Goal: Task Accomplishment & Management: Complete application form

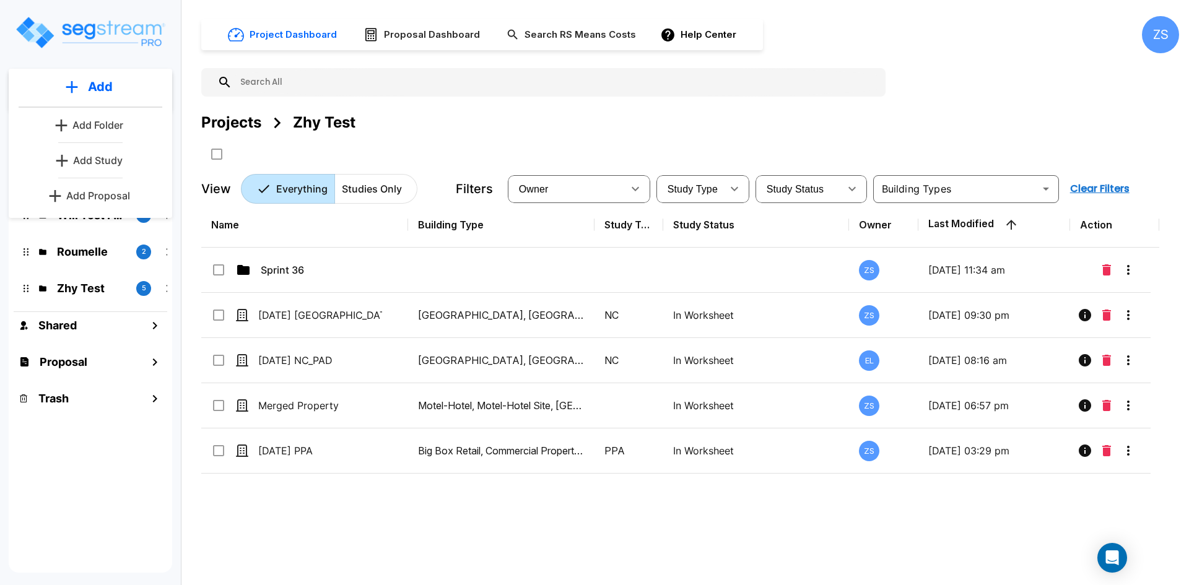
click at [105, 164] on p "Add Study" at bounding box center [98, 160] width 50 height 15
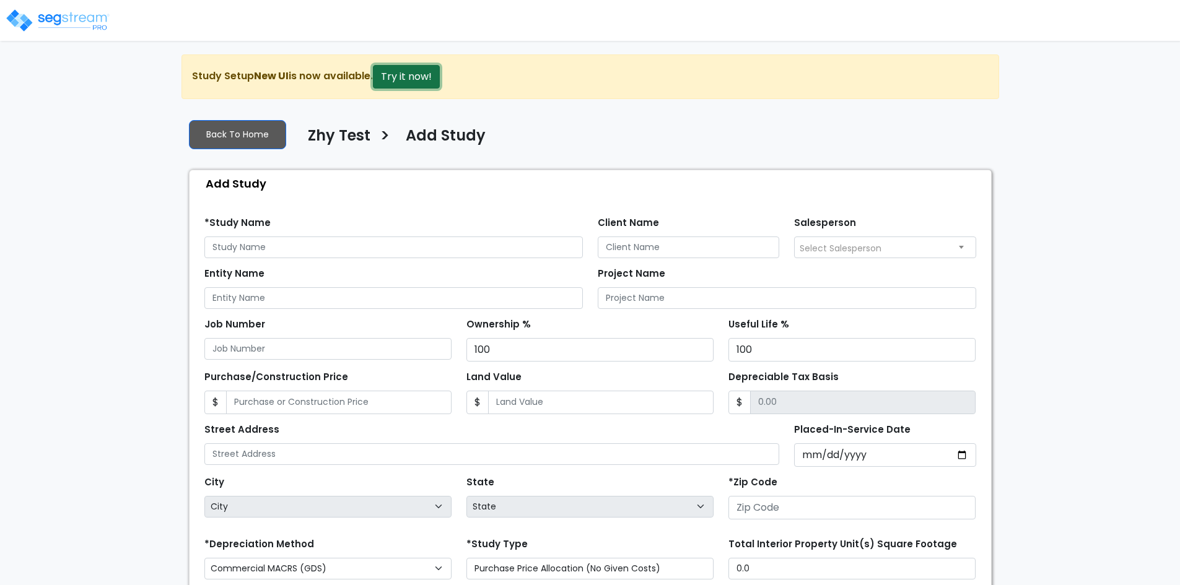
click at [427, 71] on button "Try it now!" at bounding box center [406, 77] width 67 height 24
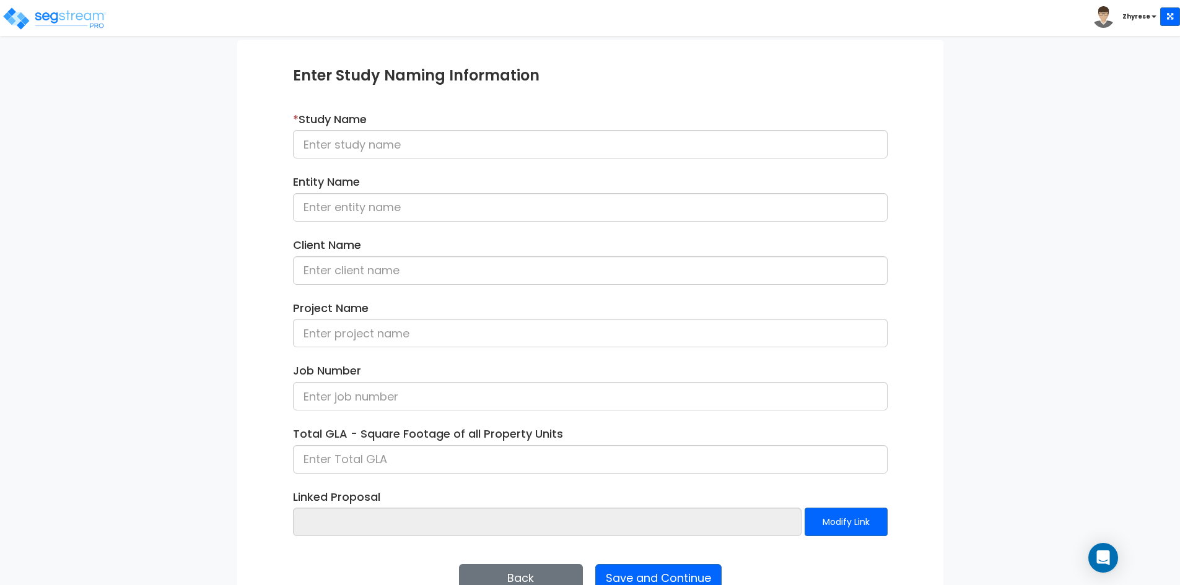
scroll to position [124, 0]
click at [474, 139] on input at bounding box center [590, 143] width 595 height 28
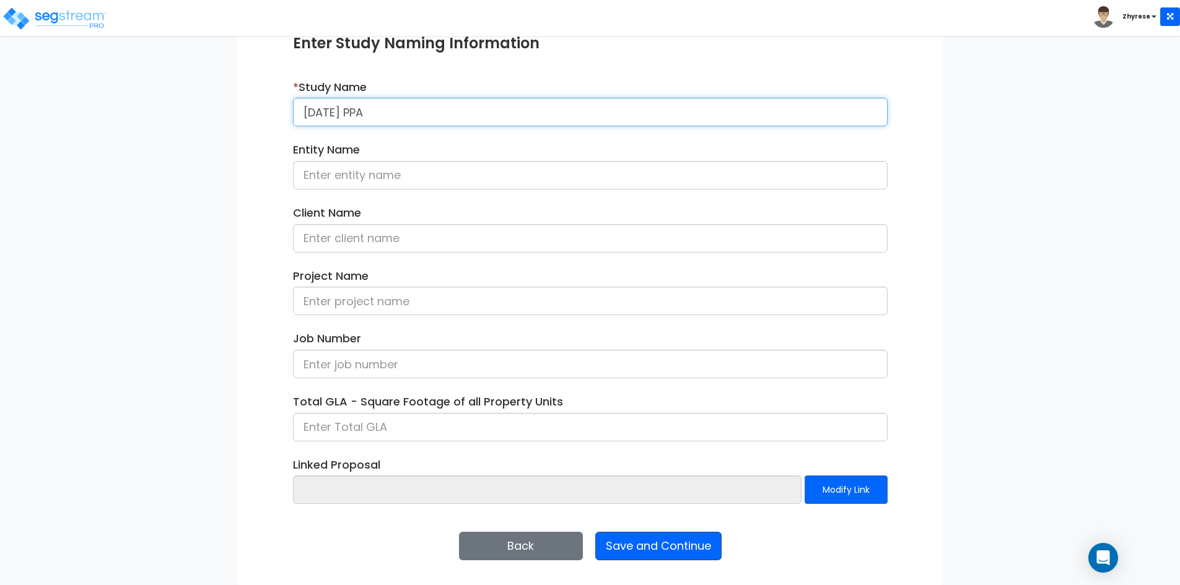
type input "08Oct25 PPA"
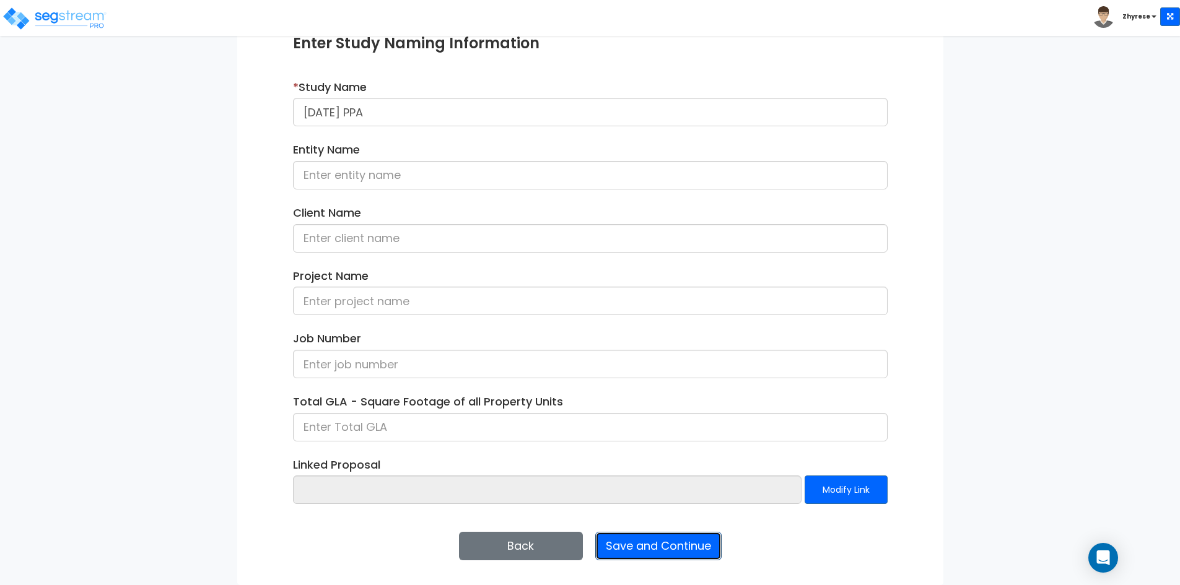
click at [715, 536] on button "Save and Continue" at bounding box center [658, 546] width 126 height 28
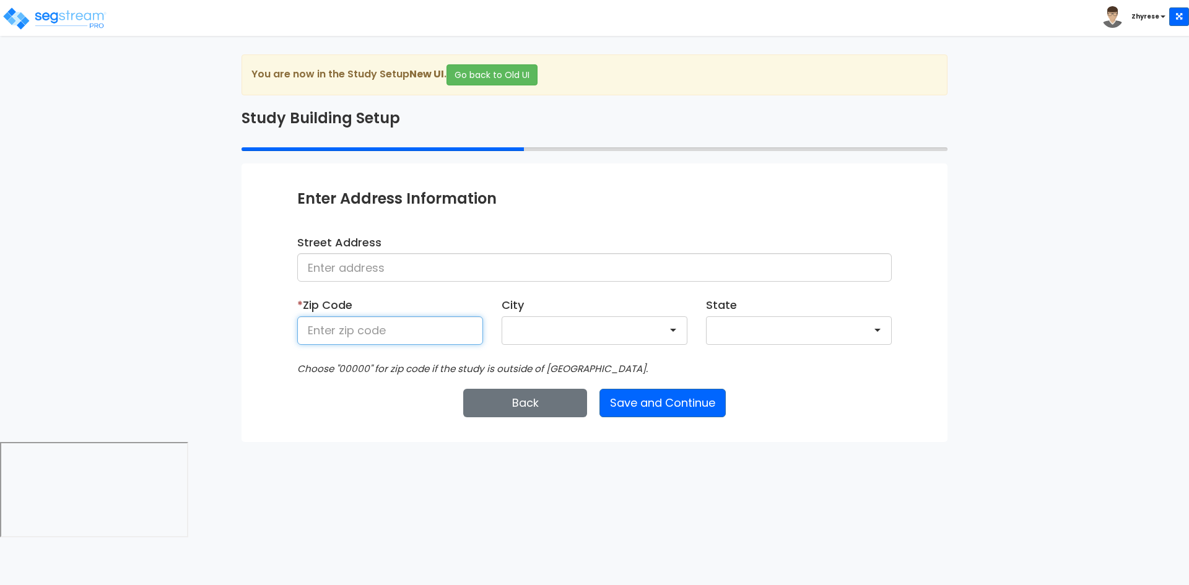
click at [374, 337] on input at bounding box center [390, 331] width 186 height 28
type input "50001"
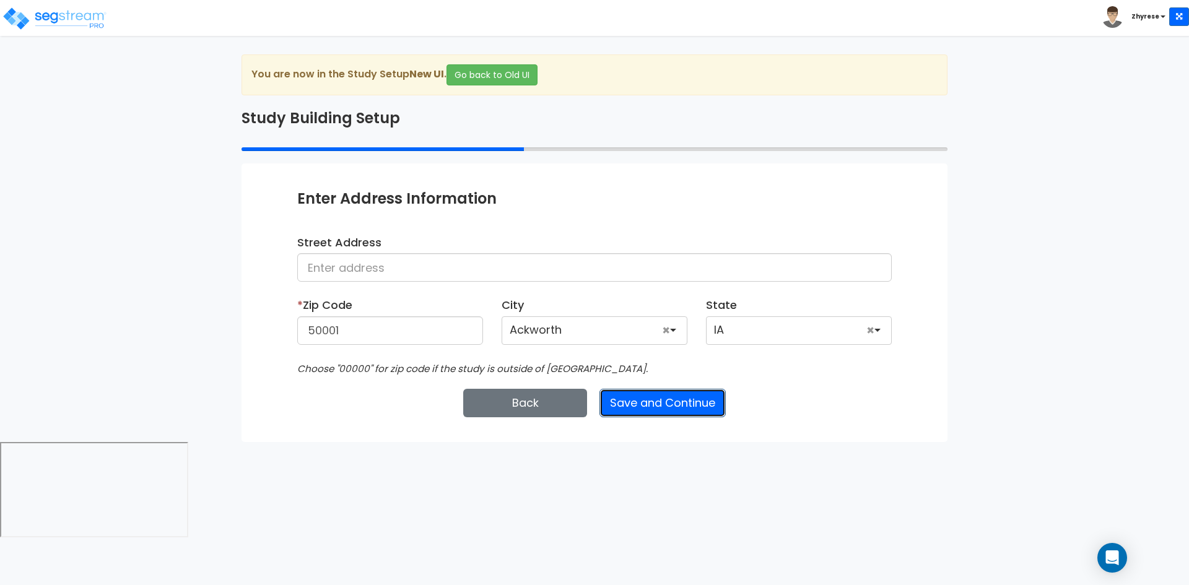
click at [675, 392] on button "Save and Continue" at bounding box center [663, 403] width 126 height 28
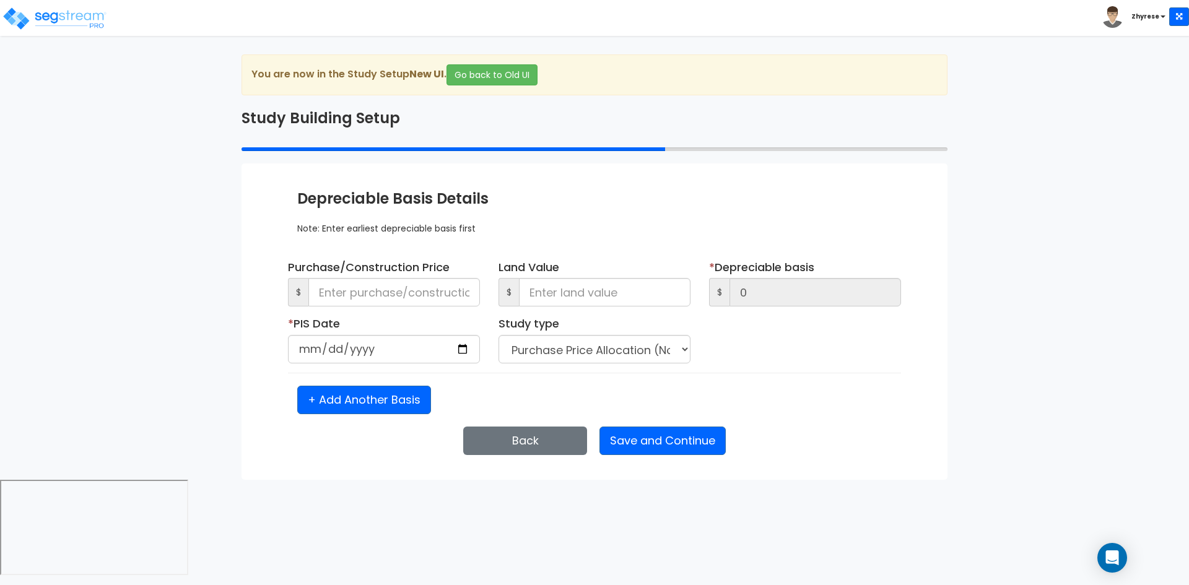
click at [1139, 19] on b "Zhyrese" at bounding box center [1146, 16] width 28 height 9
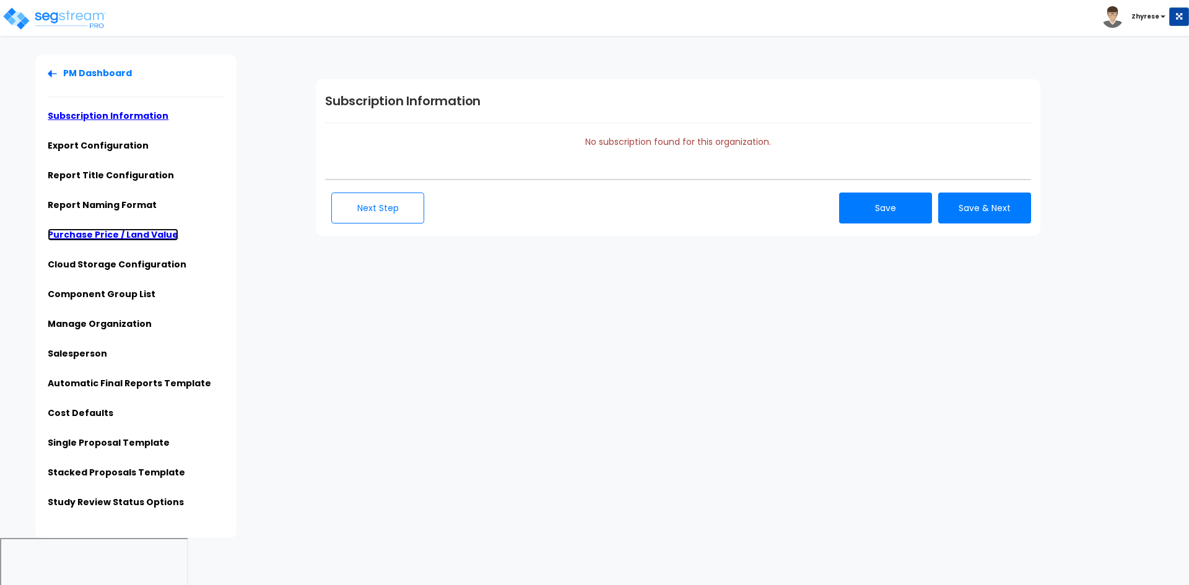
click at [82, 236] on link "Purchase Price / Land Value" at bounding box center [113, 235] width 131 height 12
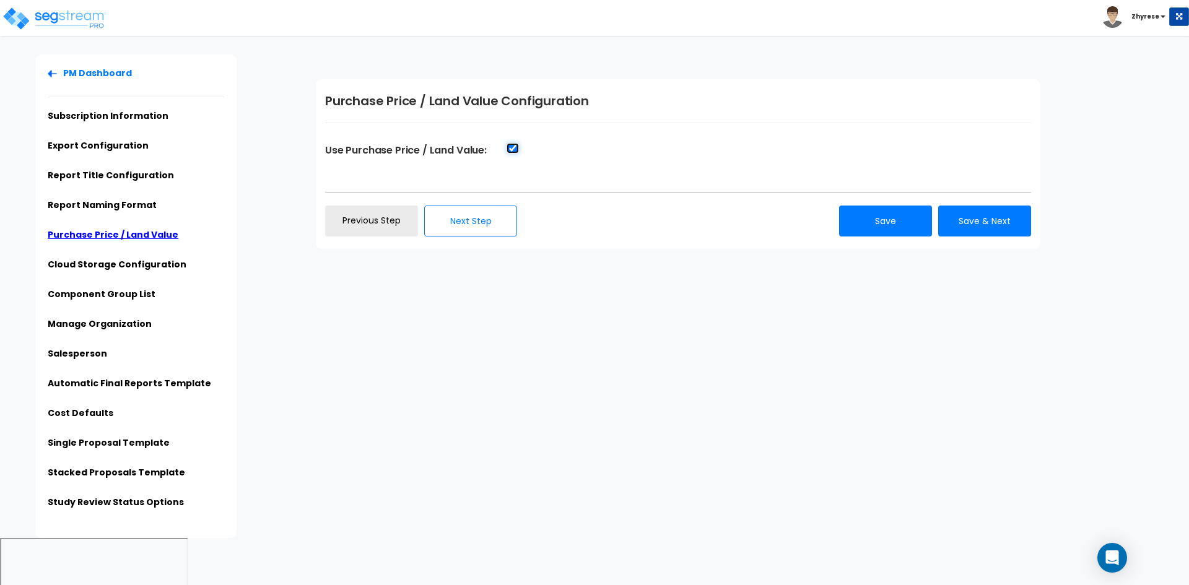
click at [515, 151] on input "Use Purchase Price / Land Value:" at bounding box center [513, 148] width 12 height 11
click at [924, 230] on button "Save" at bounding box center [885, 221] width 93 height 31
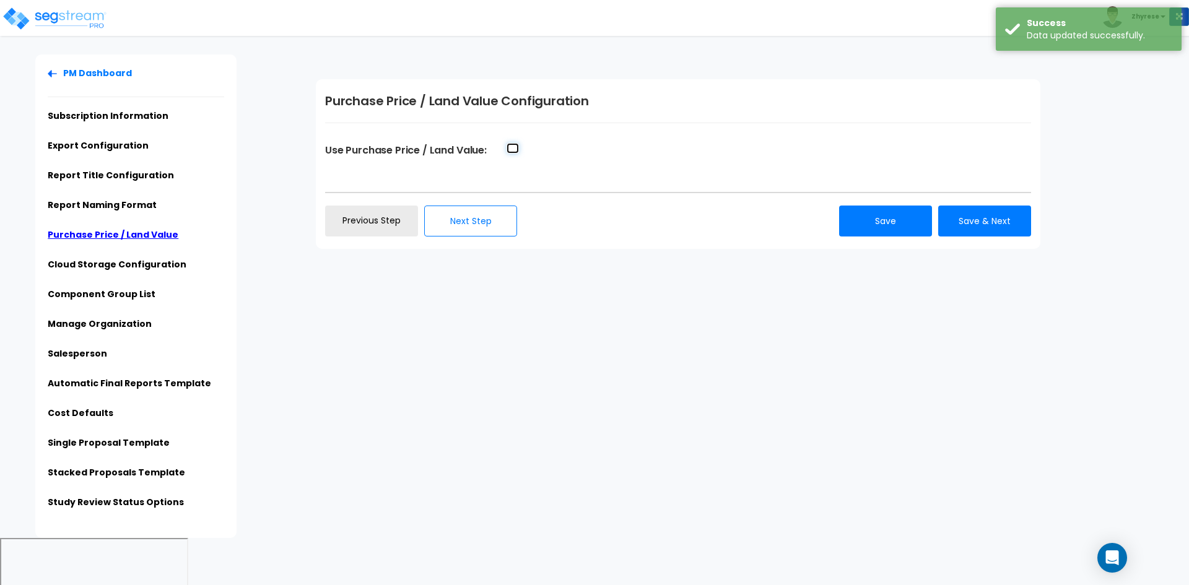
click at [513, 153] on input "Use Purchase Price / Land Value:" at bounding box center [513, 148] width 12 height 11
checkbox input "true"
click at [906, 219] on button "Save" at bounding box center [885, 221] width 93 height 31
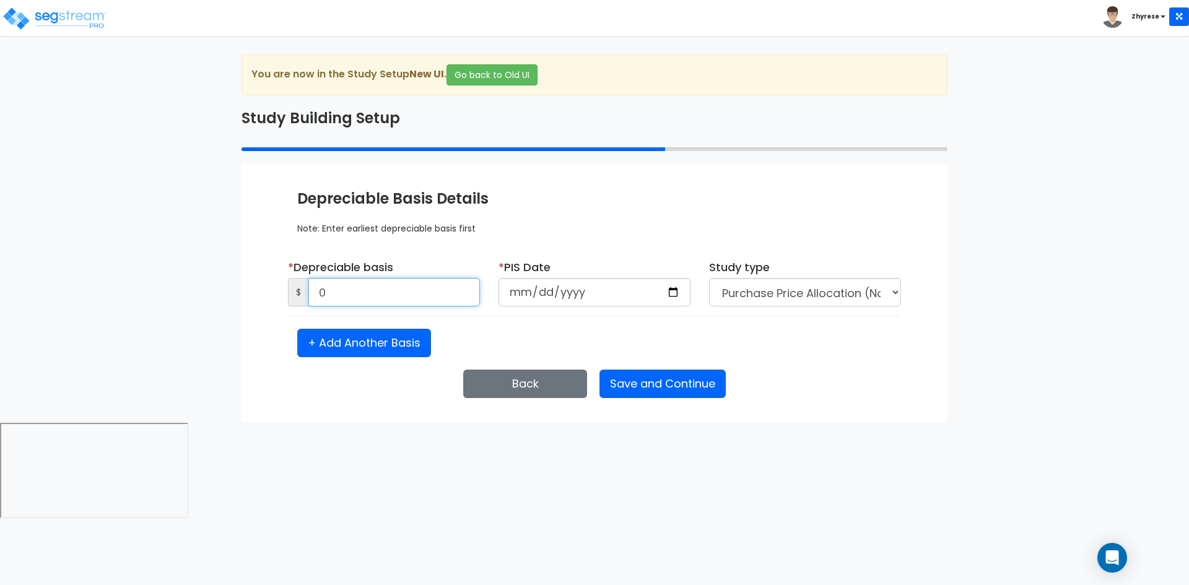
click at [402, 292] on input "0" at bounding box center [394, 292] width 172 height 28
click at [901, 341] on div "+ Add Another Basis" at bounding box center [594, 343] width 613 height 28
click at [505, 72] on button "Go back to Old UI" at bounding box center [492, 74] width 91 height 21
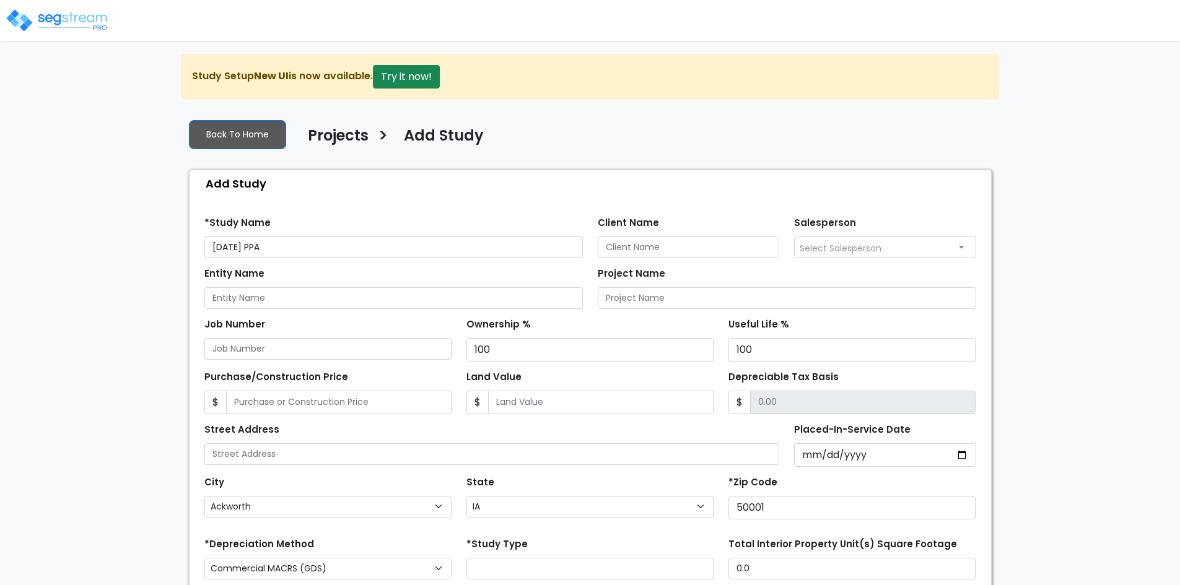
select select "Ackworth"
select select "IA"
select select
click at [430, 69] on button "Try it now!" at bounding box center [406, 77] width 67 height 24
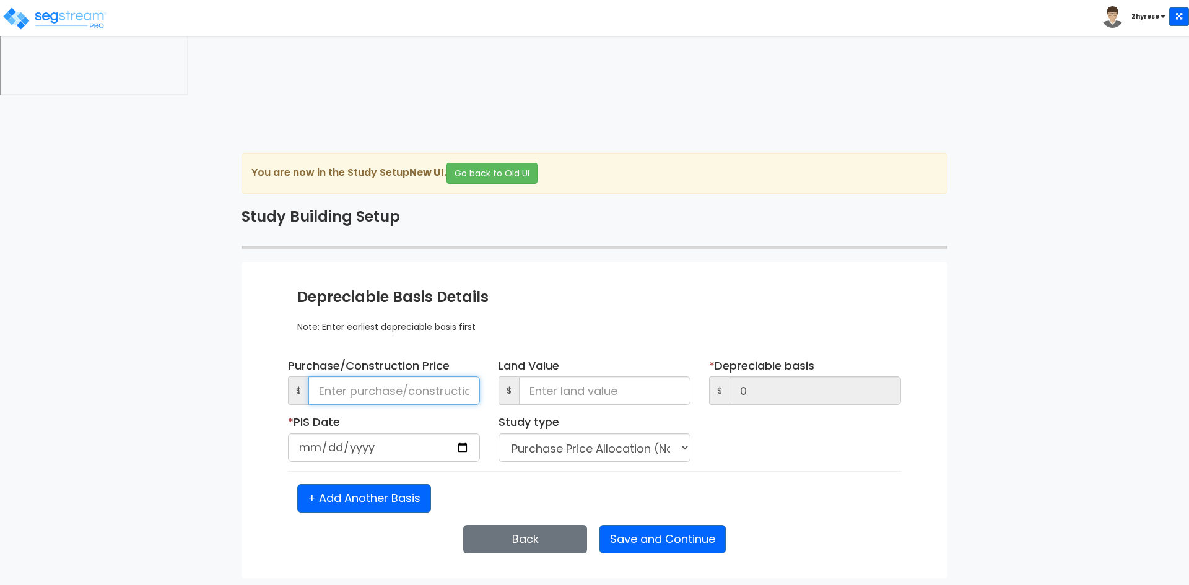
click at [414, 377] on input at bounding box center [394, 391] width 172 height 28
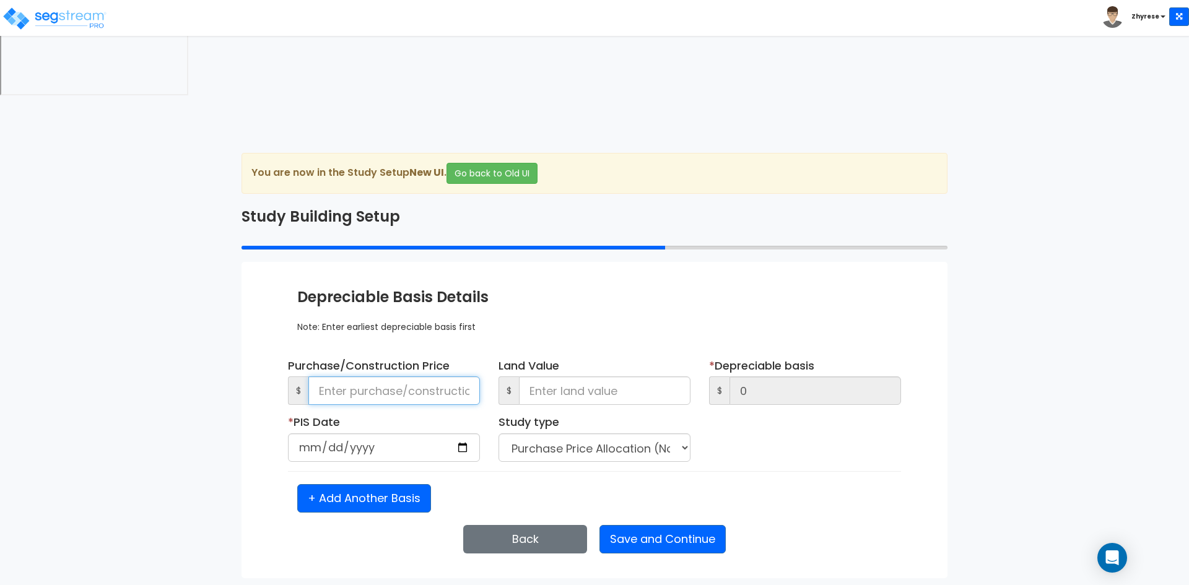
type input "1"
type input "1,2121"
type input "1,212"
type input "12,121"
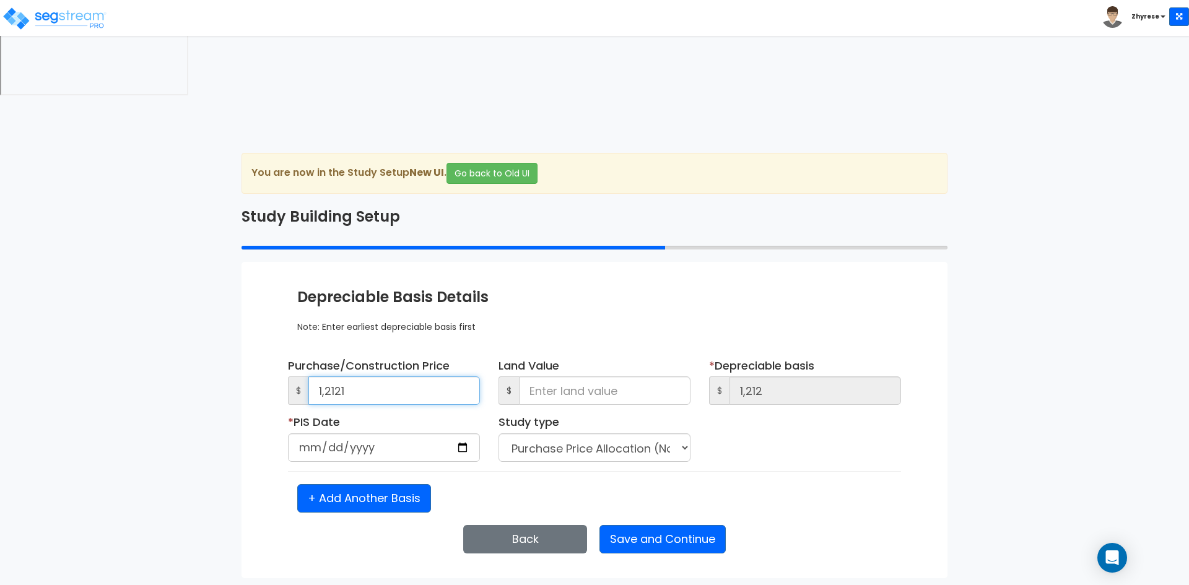
type input "12,121"
click at [552, 377] on input at bounding box center [605, 391] width 172 height 28
type input "1"
type input "12,120"
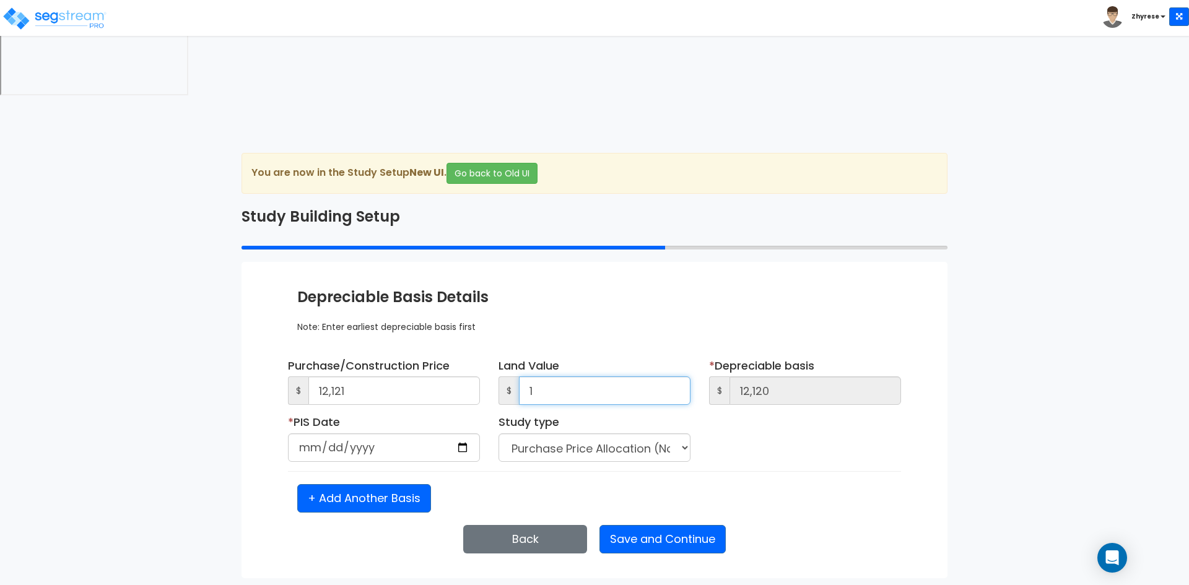
type input "11"
type input "12,110"
type input "111"
type input "12,010"
type input "1,111"
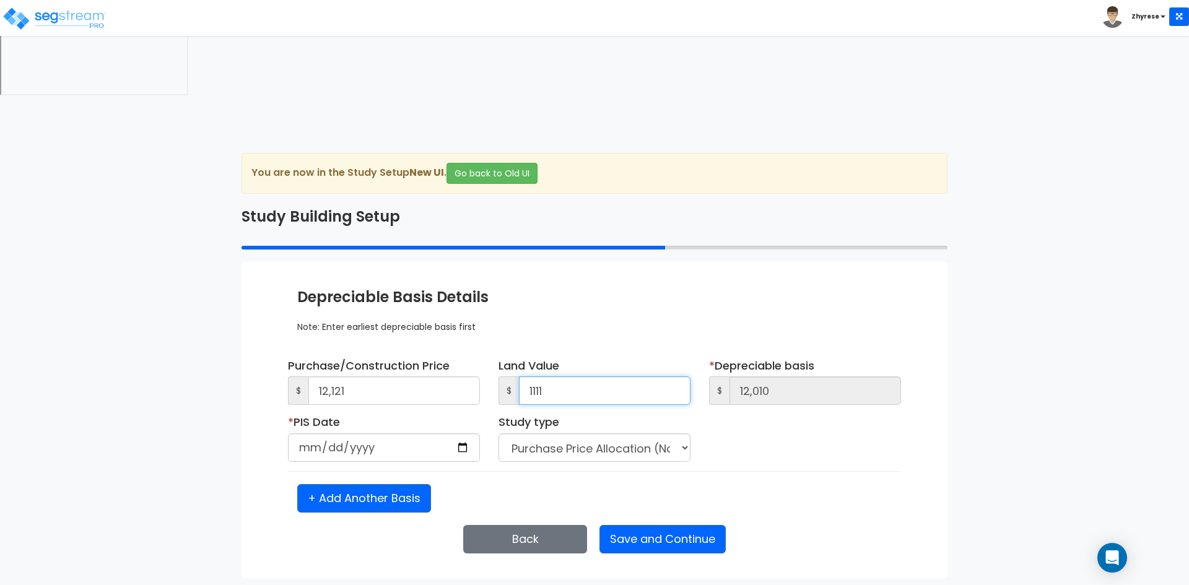
type input "11,010"
type input "11,111"
type input "1,010"
type input "11,111"
click at [297, 434] on input "date" at bounding box center [384, 448] width 192 height 28
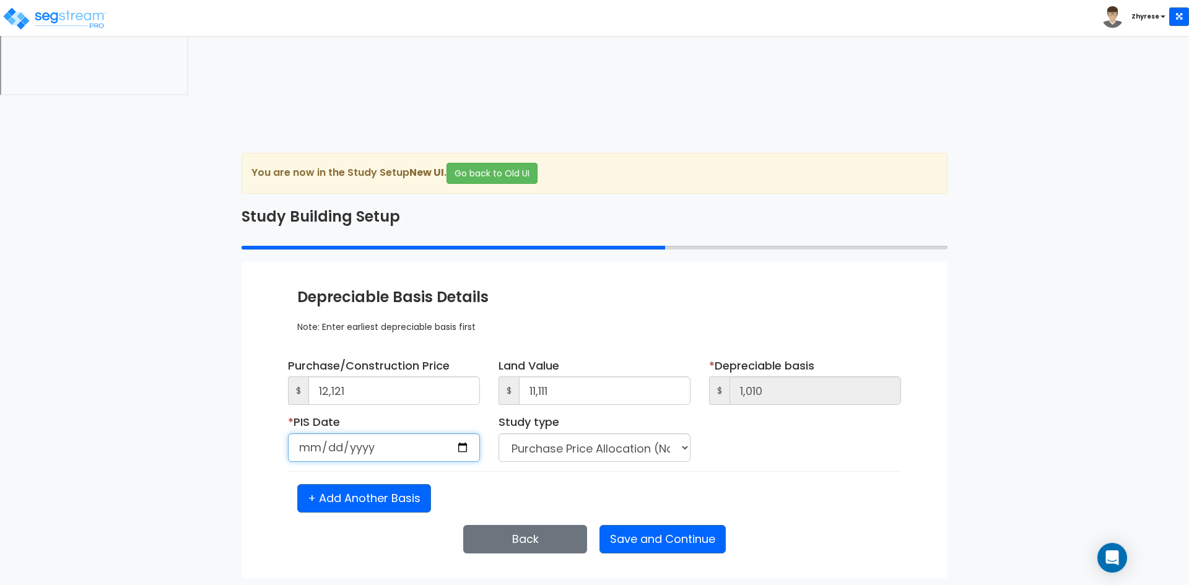
click at [318, 434] on input "date" at bounding box center [384, 448] width 192 height 28
click at [343, 434] on input "date" at bounding box center [384, 448] width 192 height 28
click at [353, 434] on input "2026-01-01" at bounding box center [384, 448] width 192 height 28
type input "2025-01-01"
click at [653, 525] on button "Save and Continue" at bounding box center [663, 539] width 126 height 28
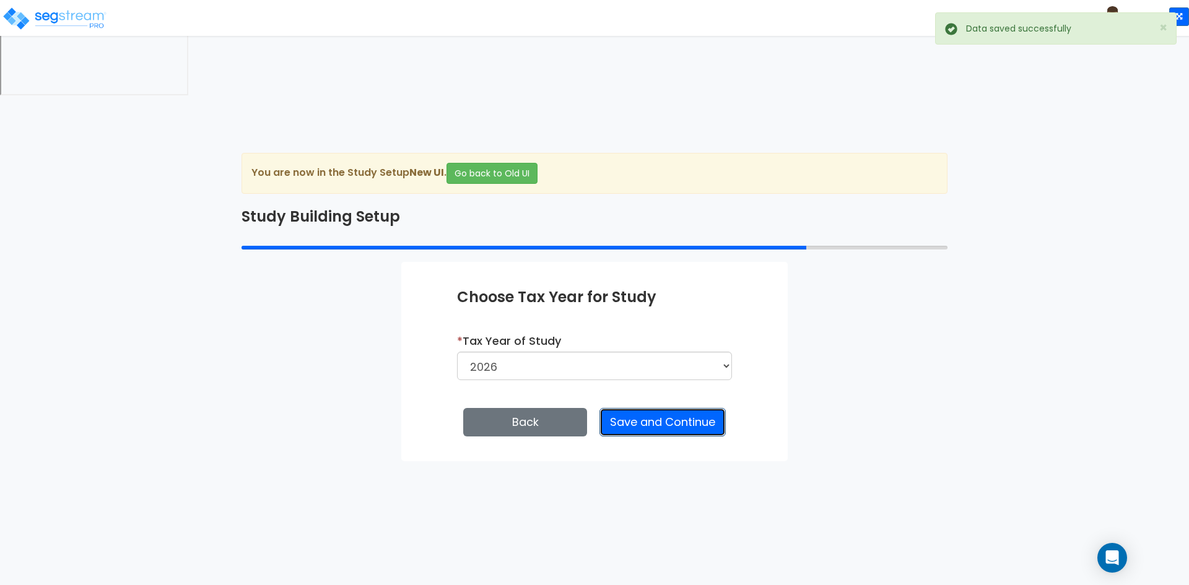
click at [660, 408] on button "Save and Continue" at bounding box center [663, 422] width 126 height 28
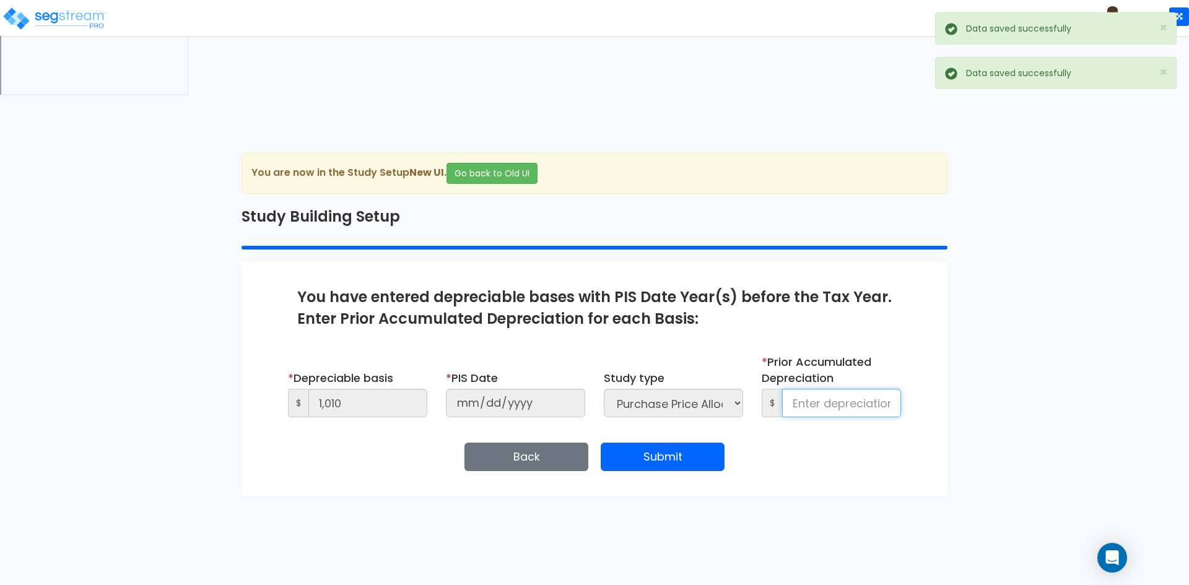
click at [880, 389] on input at bounding box center [841, 403] width 119 height 28
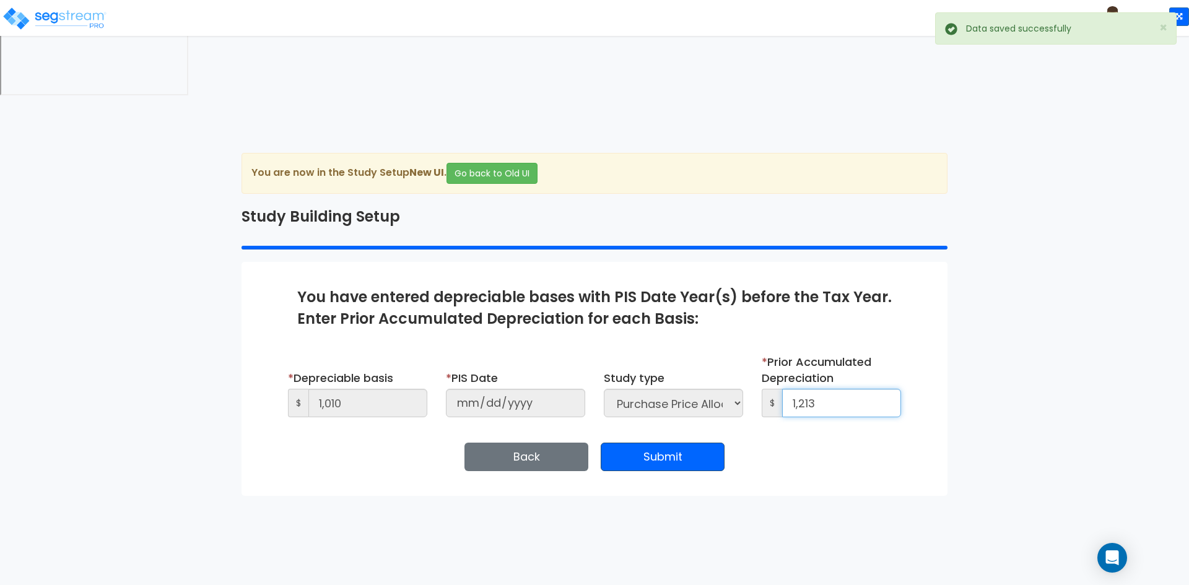
type input "1,213"
click at [688, 443] on button "Submit" at bounding box center [663, 457] width 124 height 28
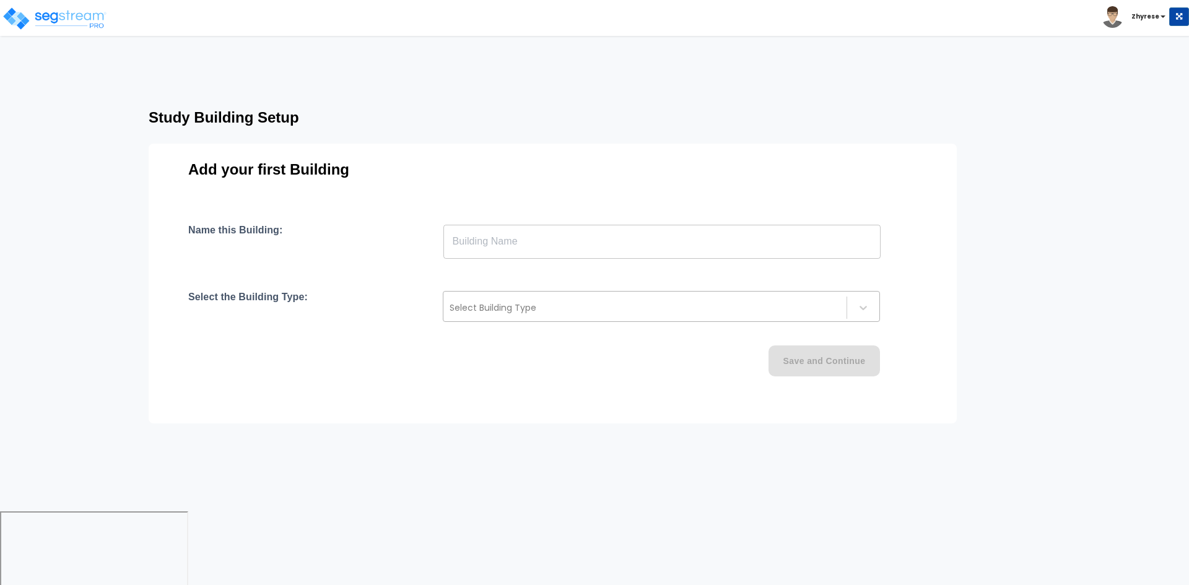
click at [676, 297] on div "Select Building Type" at bounding box center [661, 306] width 437 height 31
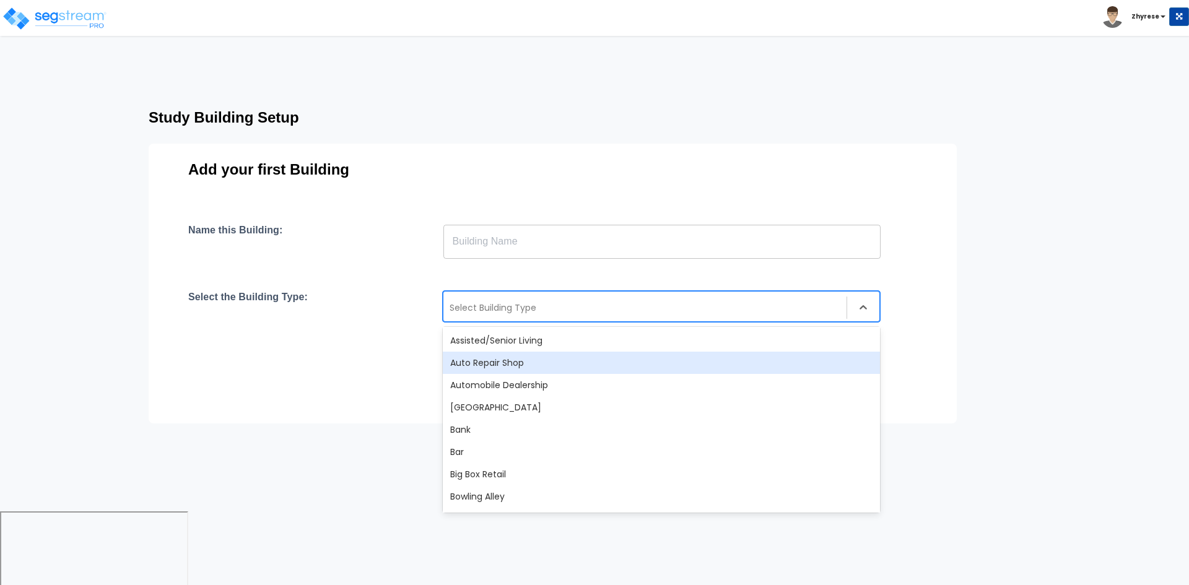
click at [657, 370] on div "Auto Repair Shop" at bounding box center [661, 363] width 437 height 22
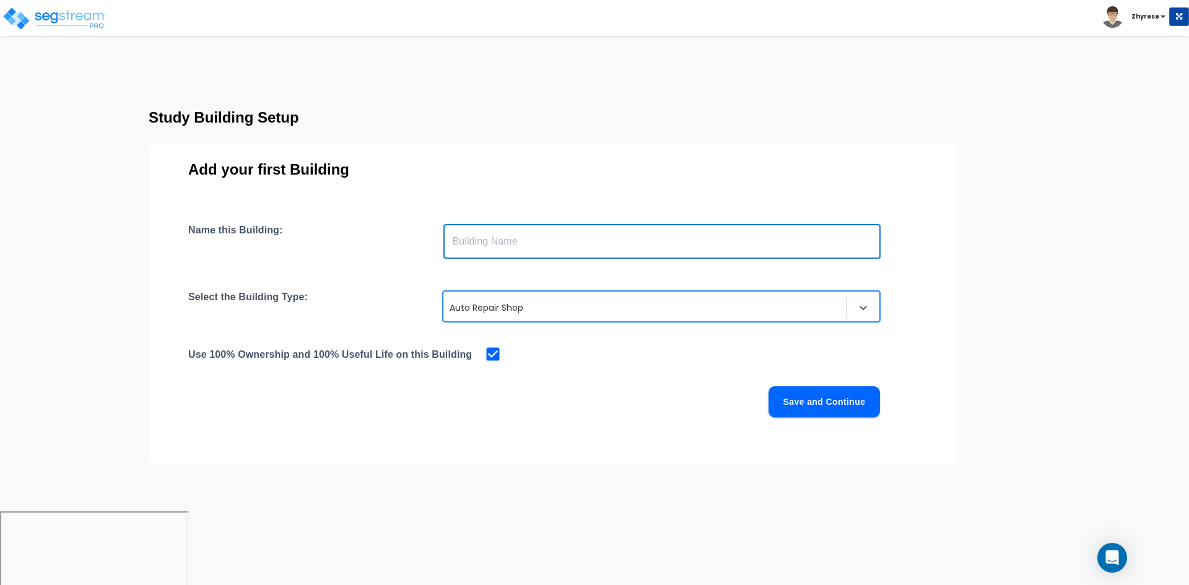
click at [669, 230] on input "text" at bounding box center [661, 241] width 437 height 35
type input "Auto Repair"
click at [868, 394] on button "Save and Continue" at bounding box center [824, 402] width 111 height 31
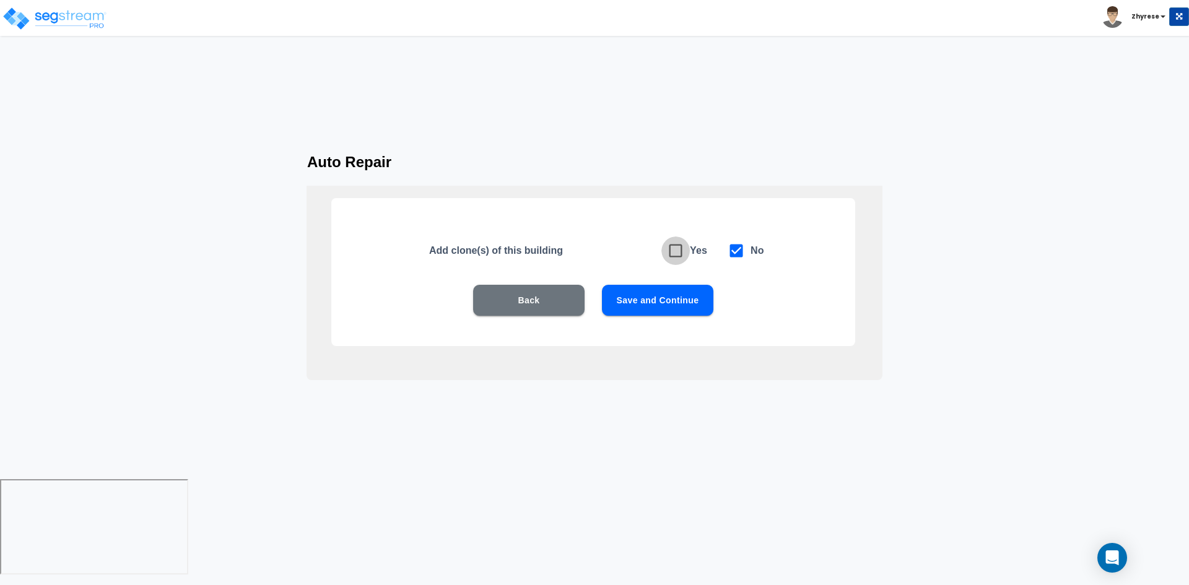
click at [670, 255] on icon at bounding box center [676, 251] width 13 height 13
checkbox input "true"
checkbox input "false"
click at [652, 313] on button "Save and Continue" at bounding box center [657, 300] width 111 height 31
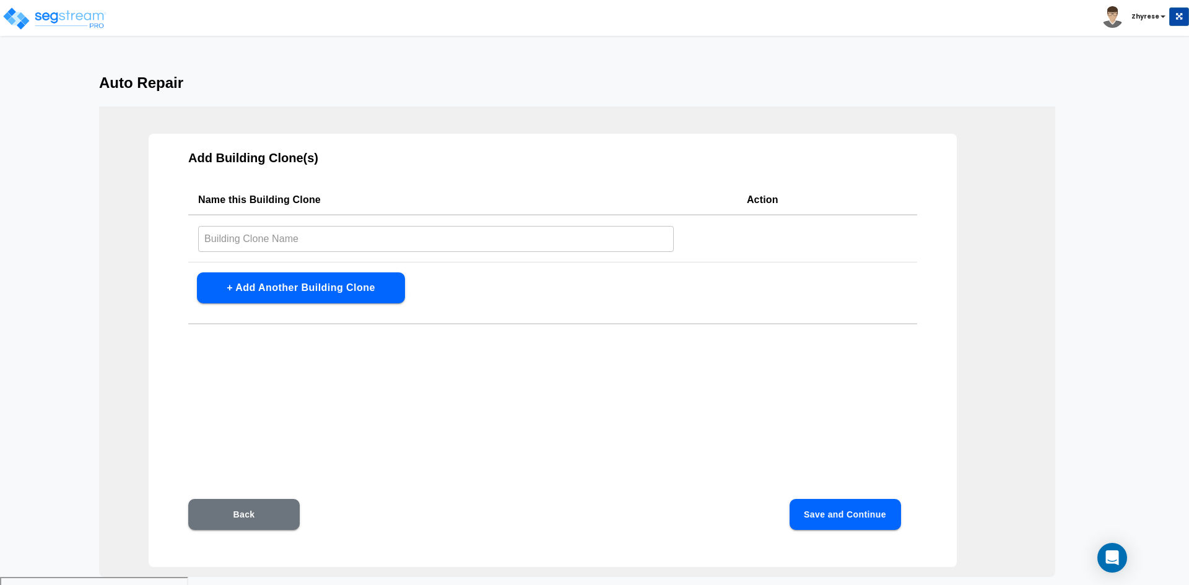
click at [589, 258] on td "​" at bounding box center [462, 239] width 549 height 48
click at [589, 253] on td "​" at bounding box center [462, 239] width 549 height 48
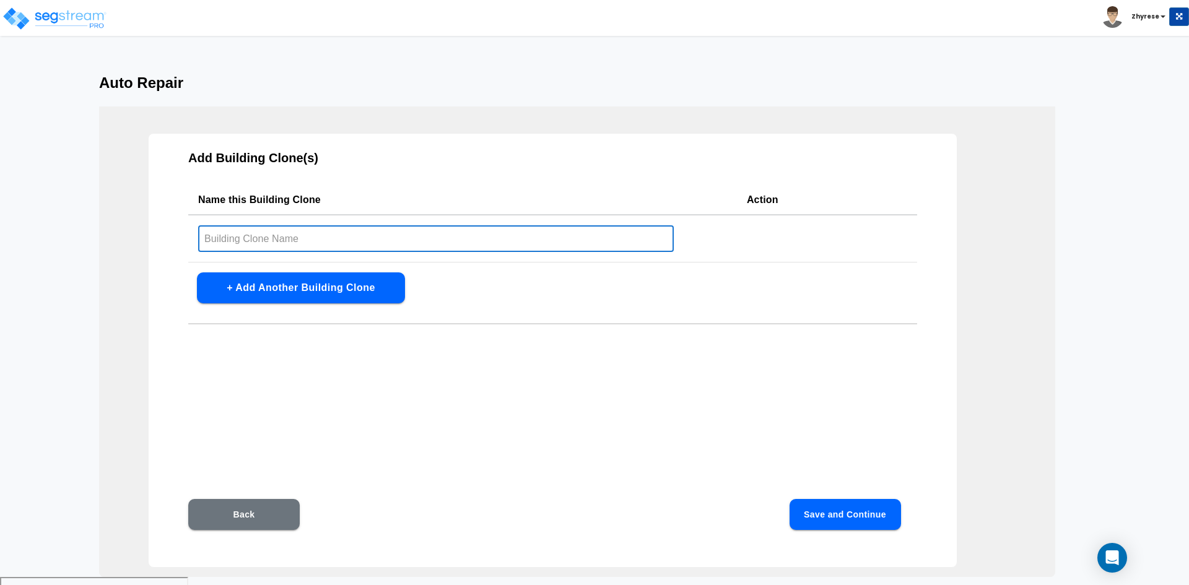
click at [589, 235] on input "text" at bounding box center [436, 238] width 476 height 27
type input "Clone 1"
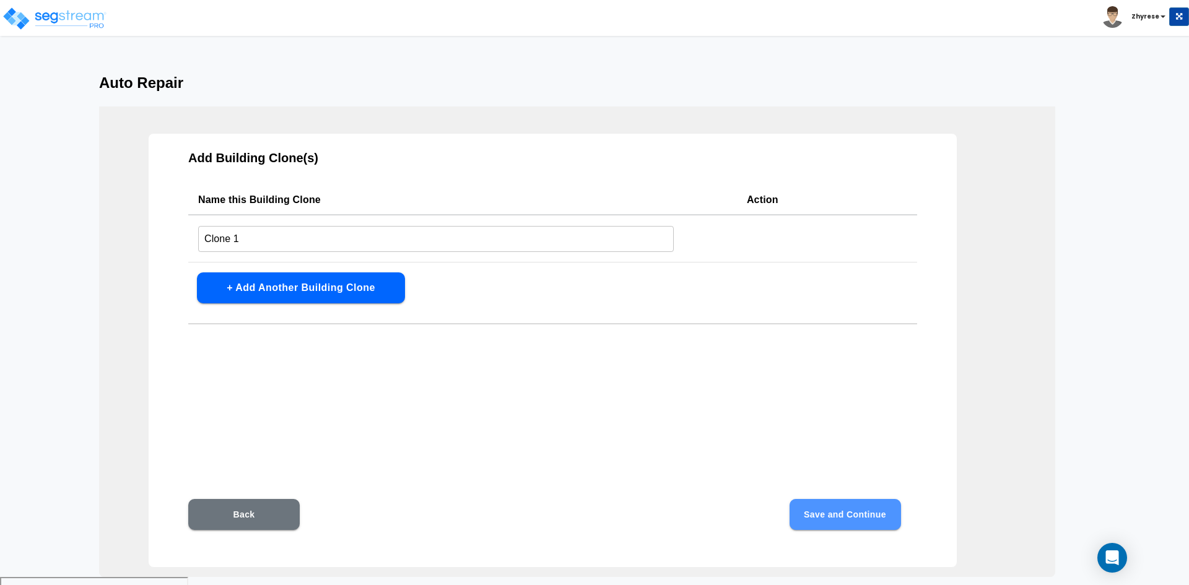
click at [882, 529] on button "Save and Continue" at bounding box center [845, 514] width 111 height 31
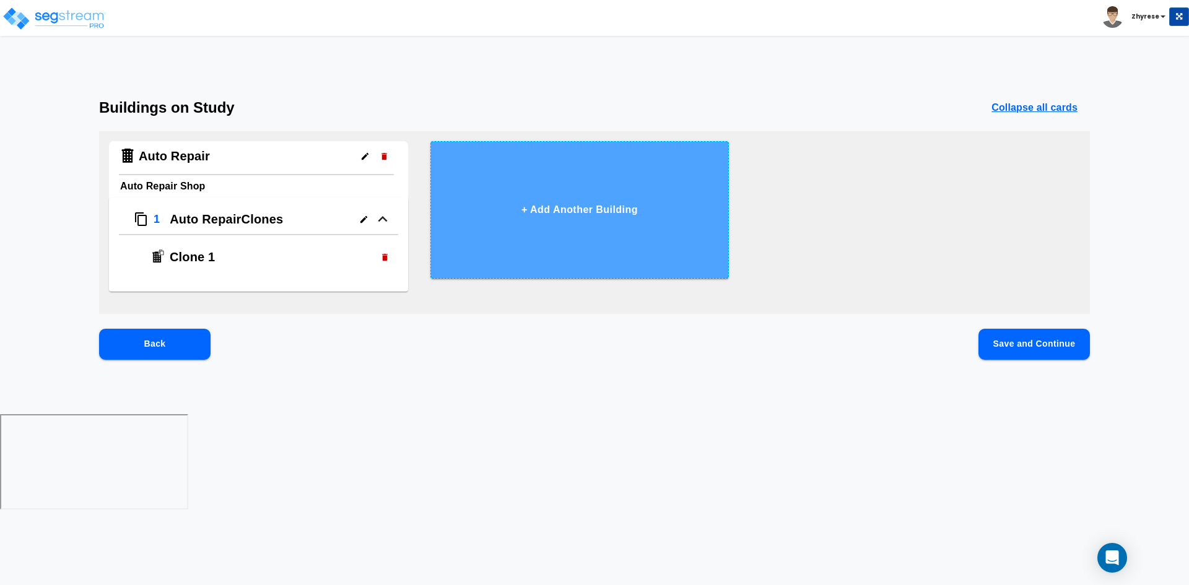
click at [634, 237] on button "+ Add Another Building" at bounding box center [579, 210] width 299 height 138
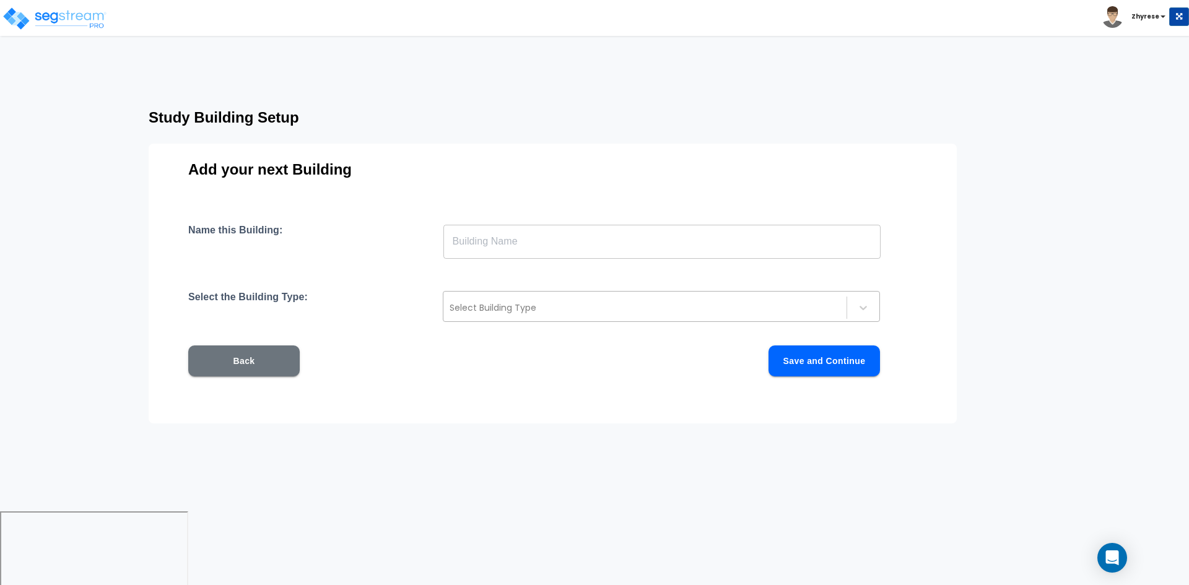
click at [608, 312] on div at bounding box center [645, 307] width 391 height 15
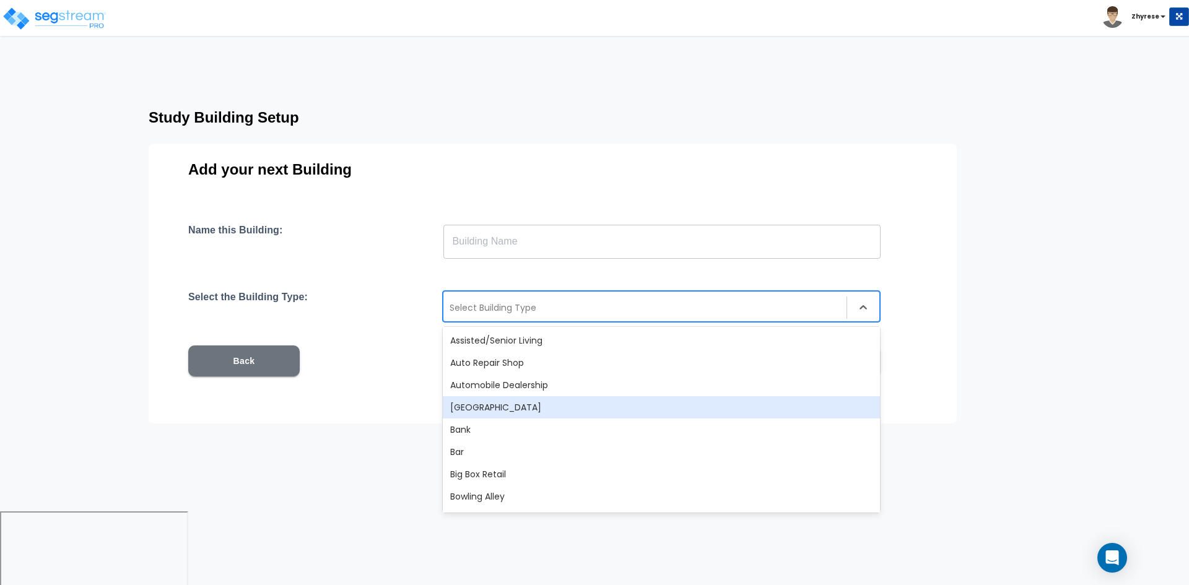
click at [213, 364] on button "Back" at bounding box center [243, 361] width 111 height 31
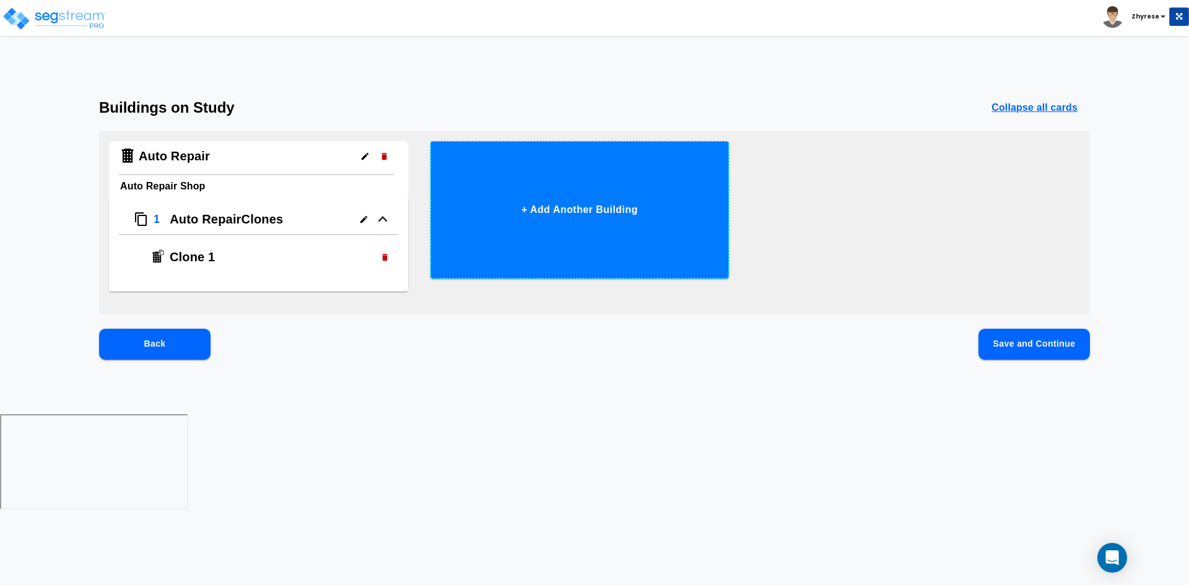
click at [629, 212] on button "+ Add Another Building" at bounding box center [579, 210] width 299 height 138
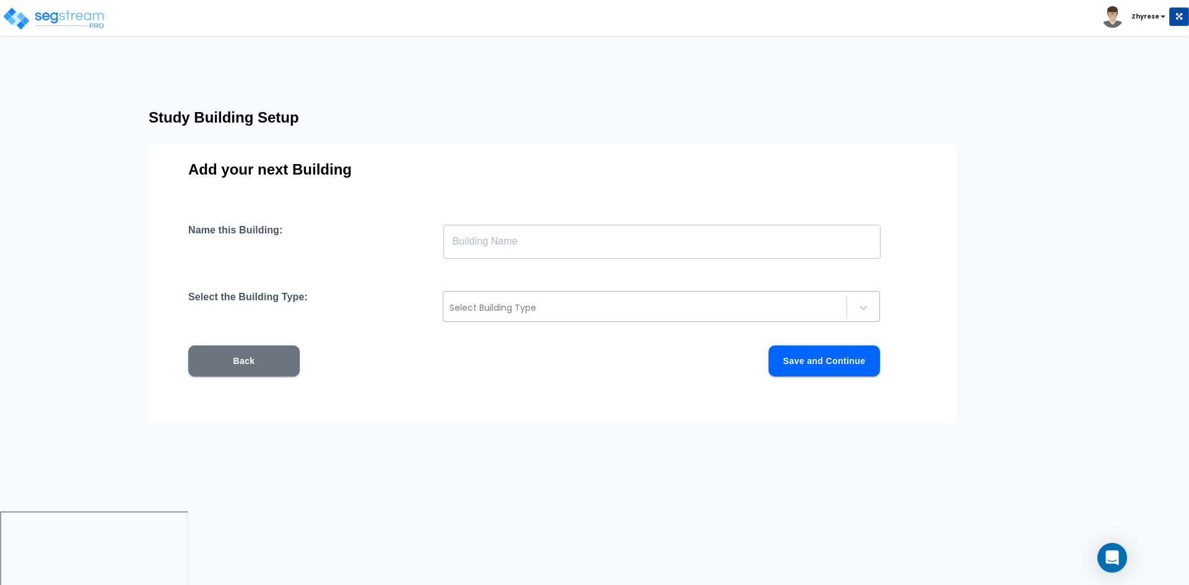
click at [593, 305] on div at bounding box center [645, 307] width 391 height 15
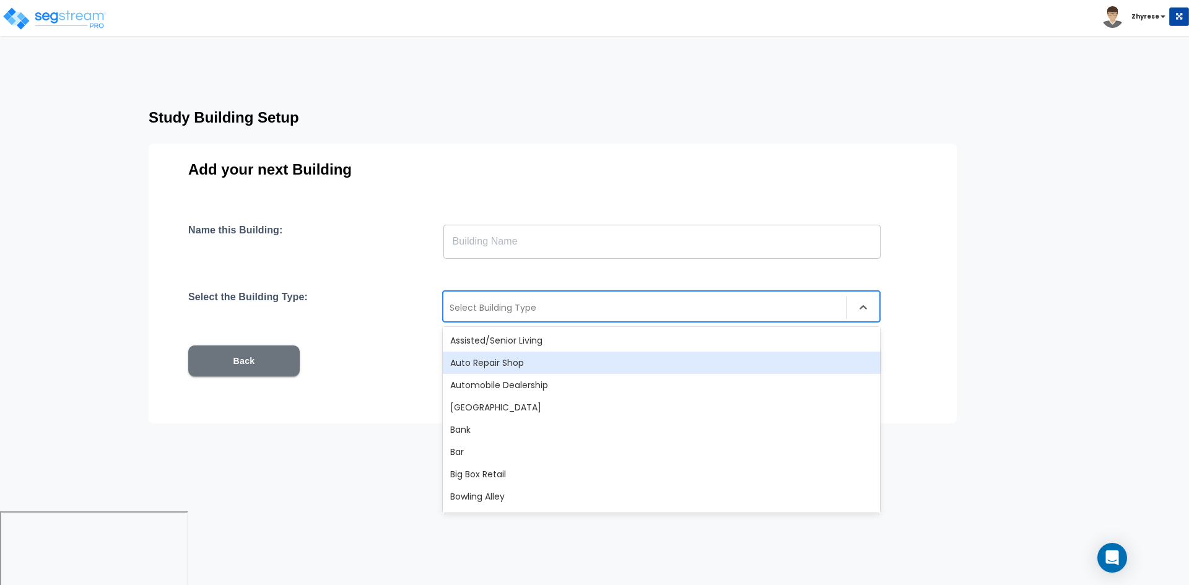
click at [515, 357] on div "Auto Repair Shop" at bounding box center [661, 363] width 437 height 22
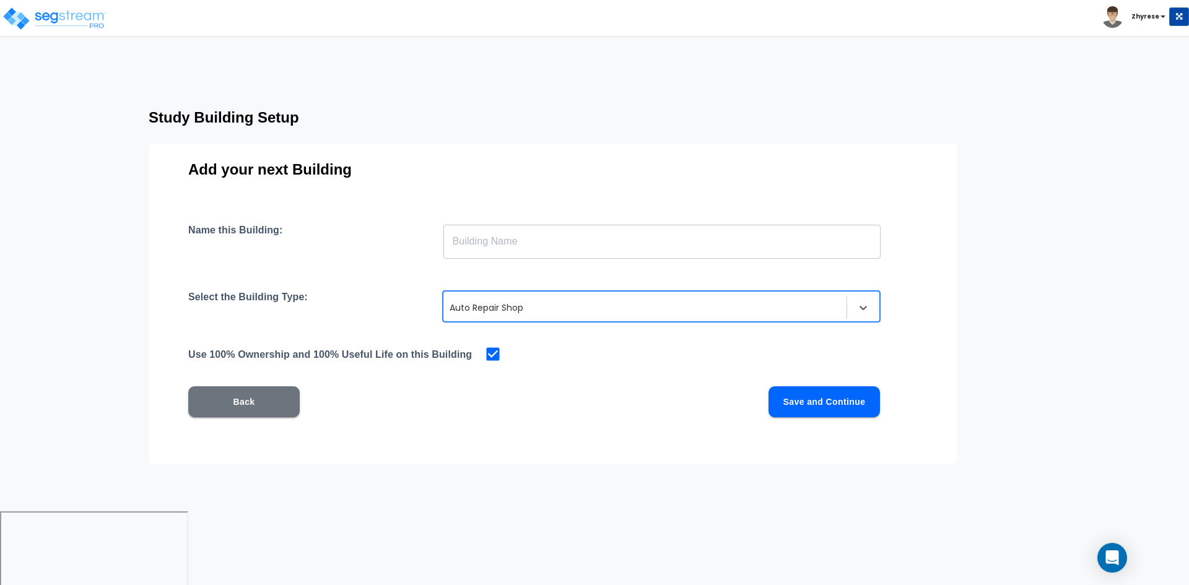
click at [534, 323] on div "Name this Building: ​ Select the Building Type: option Auto Repair Shop, select…" at bounding box center [552, 335] width 729 height 223
click at [546, 281] on div "Name this Building: ​ Select the Building Type: option Auto Repair Shop, select…" at bounding box center [552, 335] width 729 height 223
drag, startPoint x: 535, startPoint y: 313, endPoint x: 534, endPoint y: 325, distance: 11.8
click at [535, 315] on div at bounding box center [645, 307] width 391 height 15
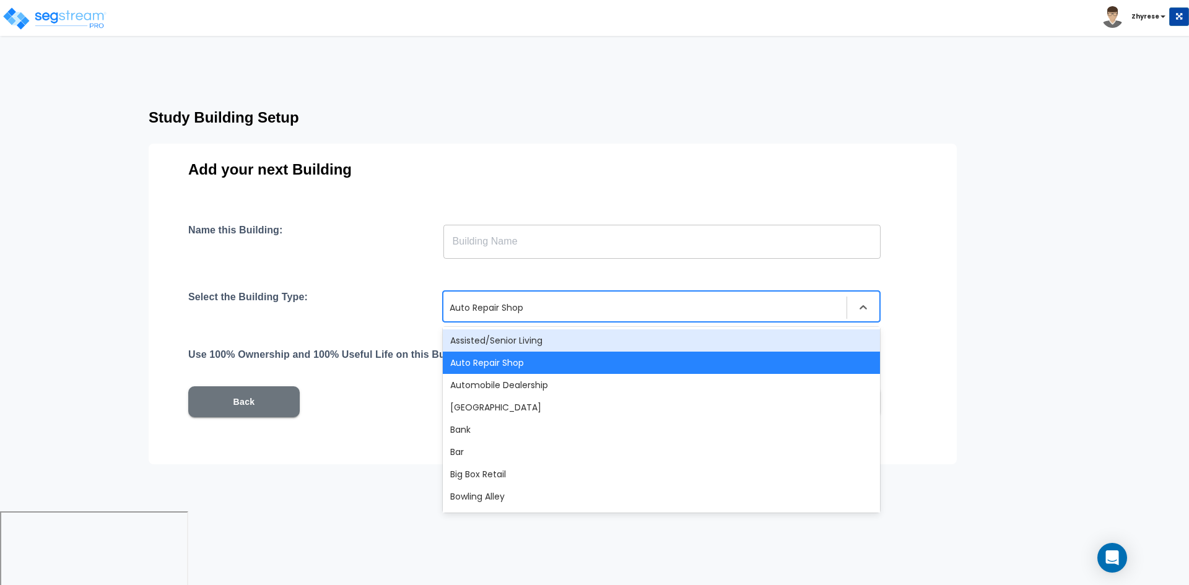
click at [531, 339] on div "Assisted/Senior Living" at bounding box center [661, 341] width 437 height 22
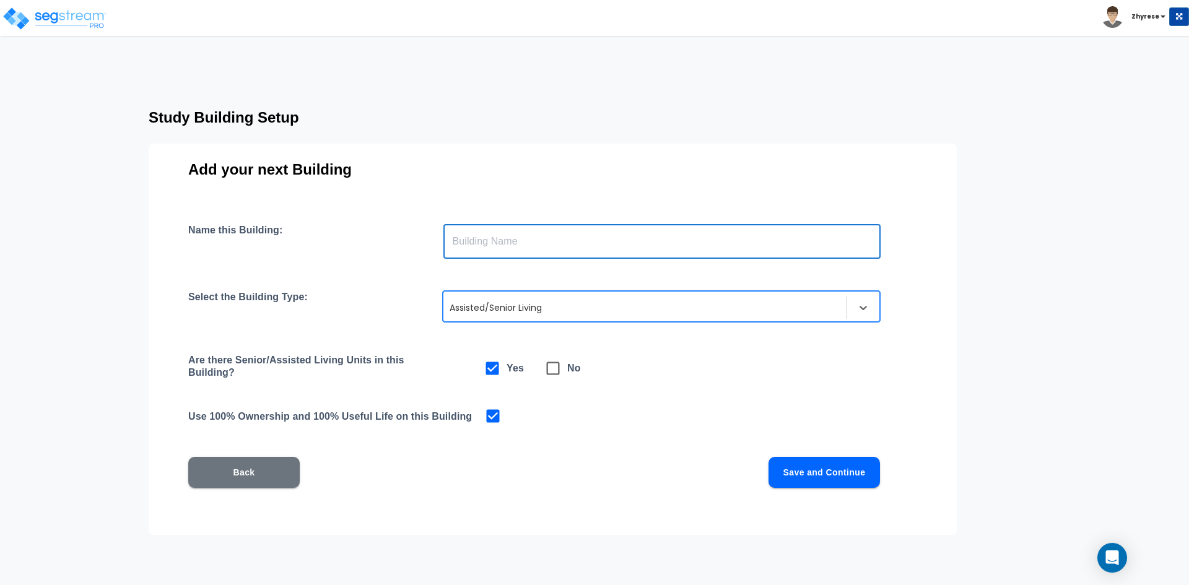
click at [564, 253] on input "text" at bounding box center [661, 241] width 437 height 35
type input "AL"
click at [806, 468] on button "Save and Continue" at bounding box center [824, 472] width 111 height 31
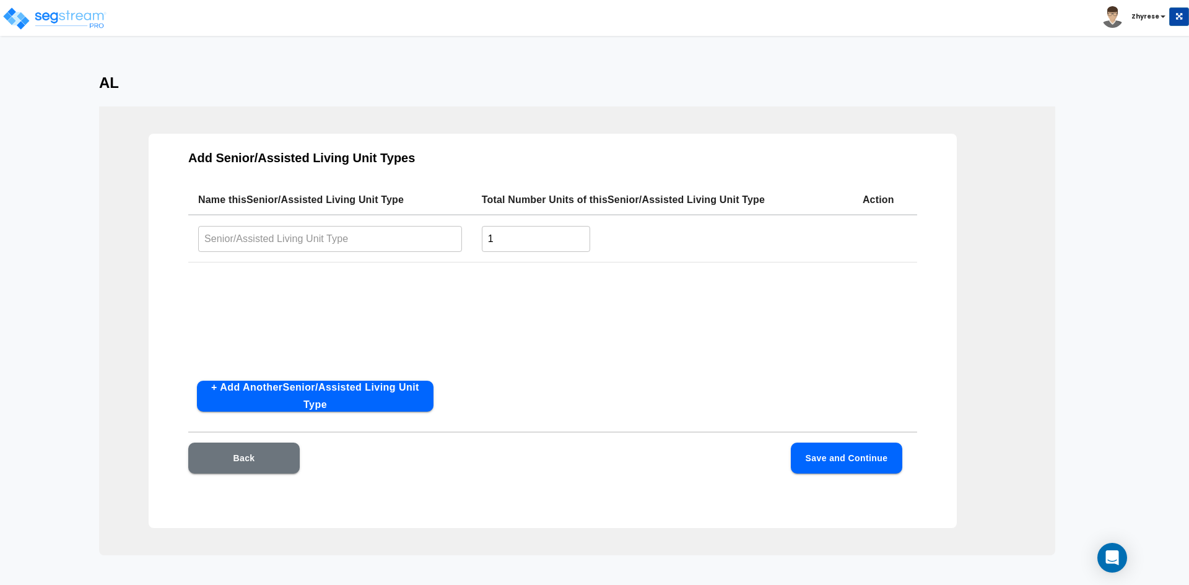
click at [395, 233] on input "text" at bounding box center [330, 238] width 264 height 27
type input "A"
click at [798, 450] on button "Save and Continue" at bounding box center [846, 458] width 111 height 31
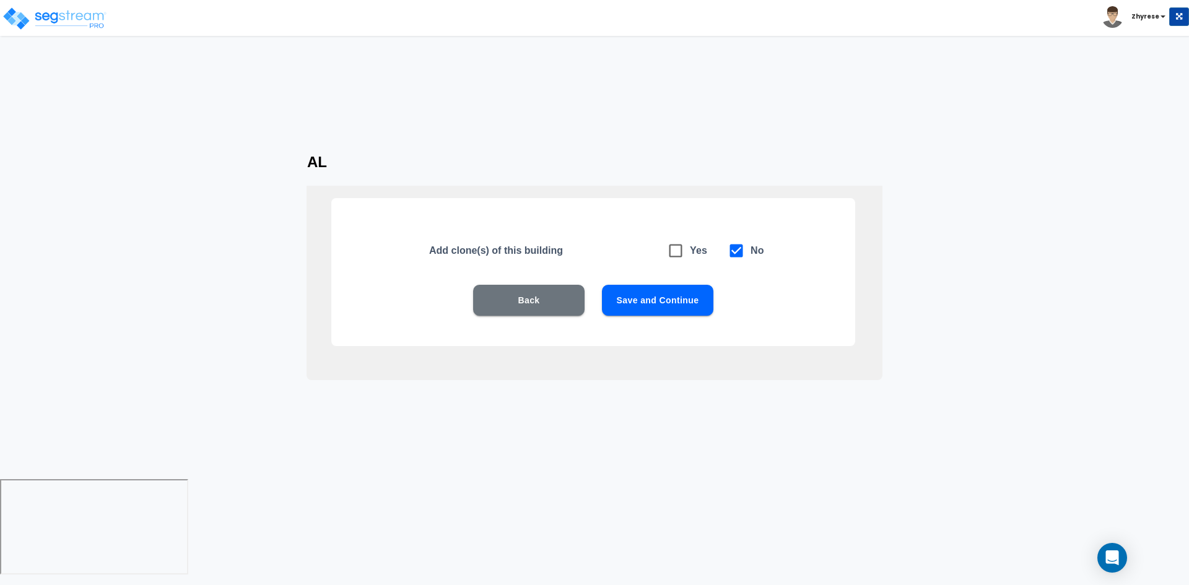
click at [687, 290] on button "Save and Continue" at bounding box center [657, 300] width 111 height 31
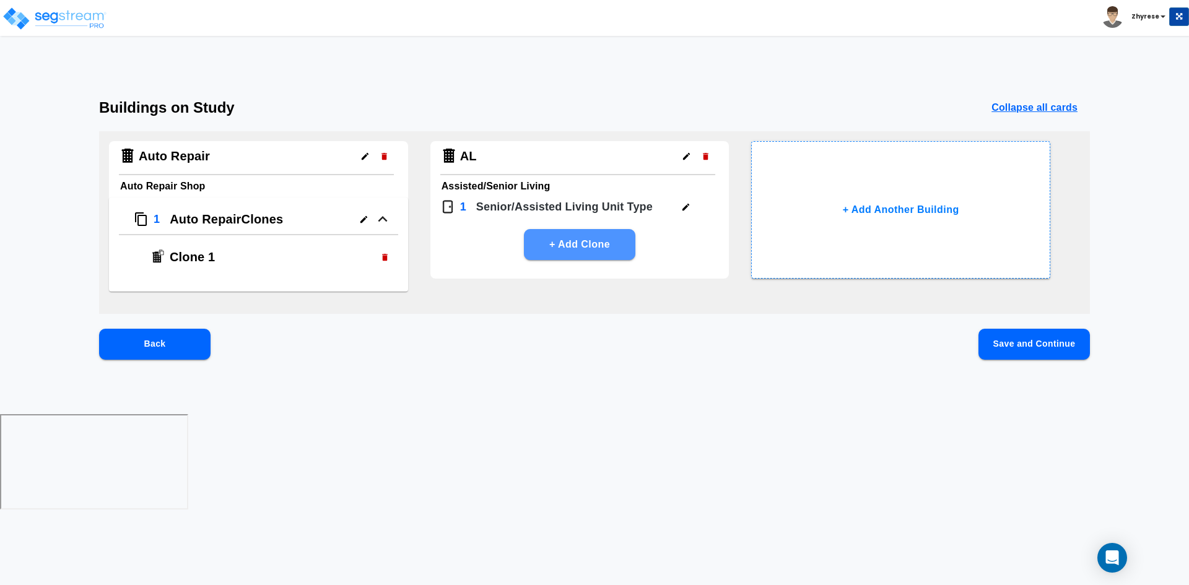
click at [603, 247] on button "+ Add Clone" at bounding box center [579, 244] width 111 height 31
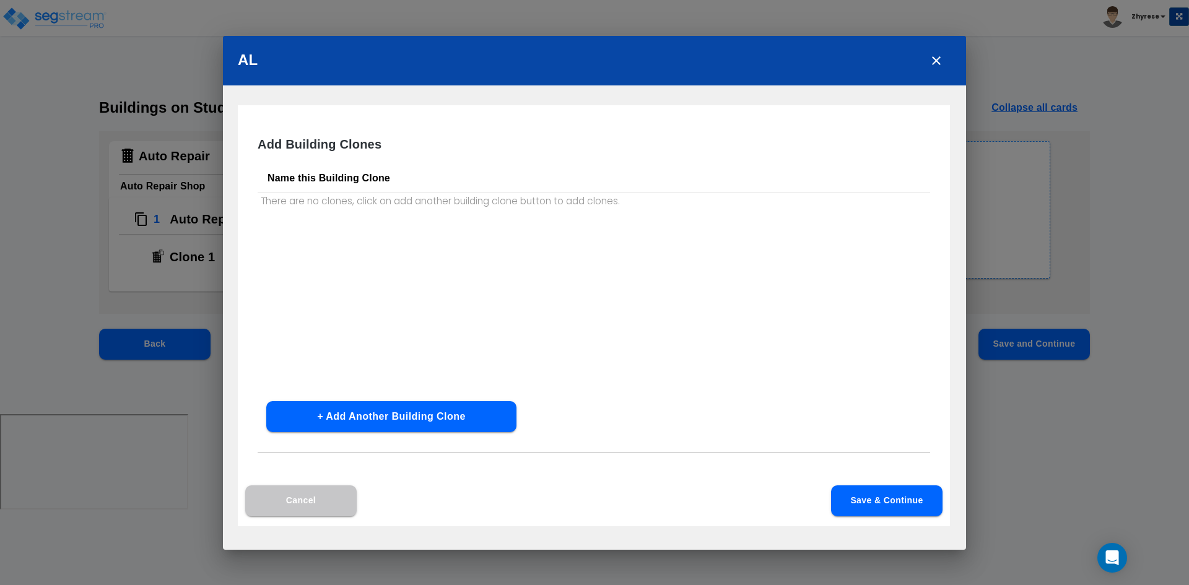
click at [421, 414] on button "+ Add Another Building Clone" at bounding box center [391, 416] width 250 height 31
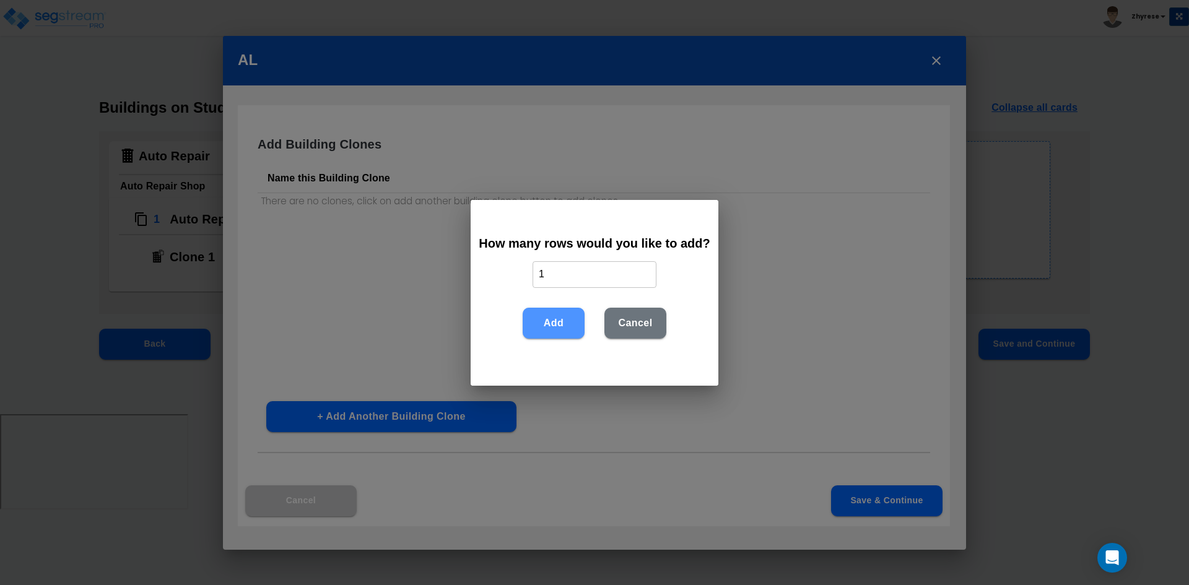
click at [555, 325] on button "Add" at bounding box center [554, 323] width 62 height 31
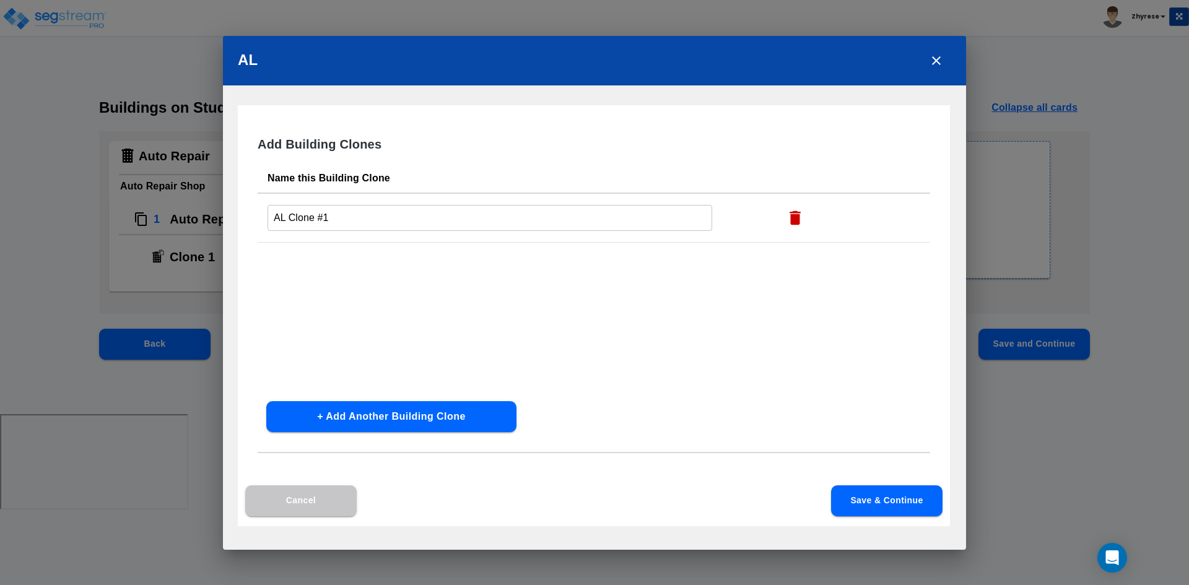
click at [855, 491] on button "Save & Continue" at bounding box center [886, 501] width 111 height 31
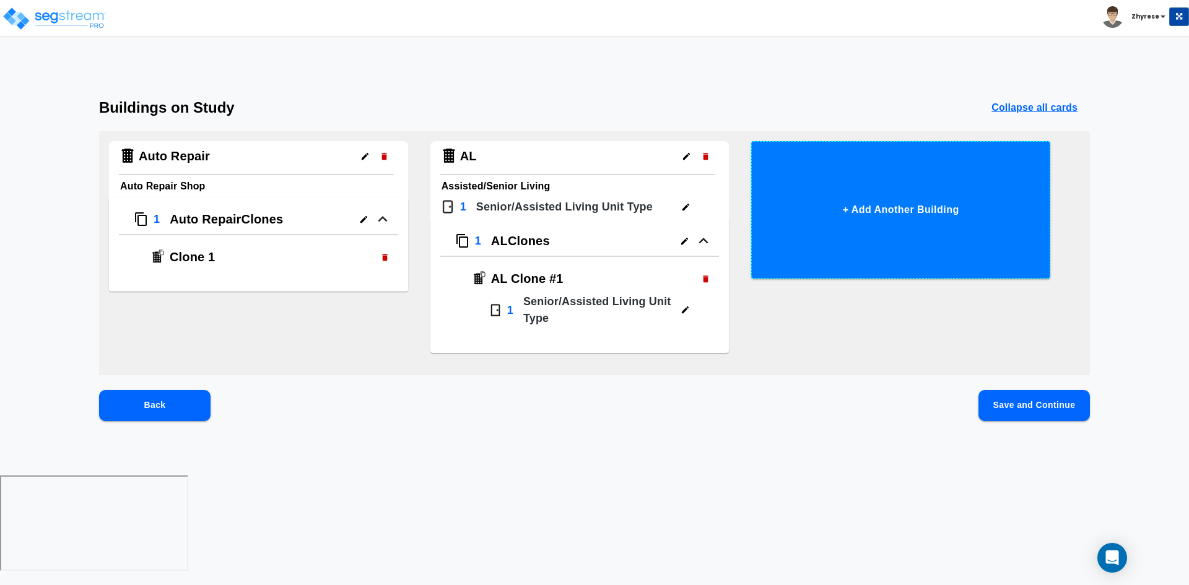
click at [940, 215] on button "+ Add Another Building" at bounding box center [900, 210] width 299 height 138
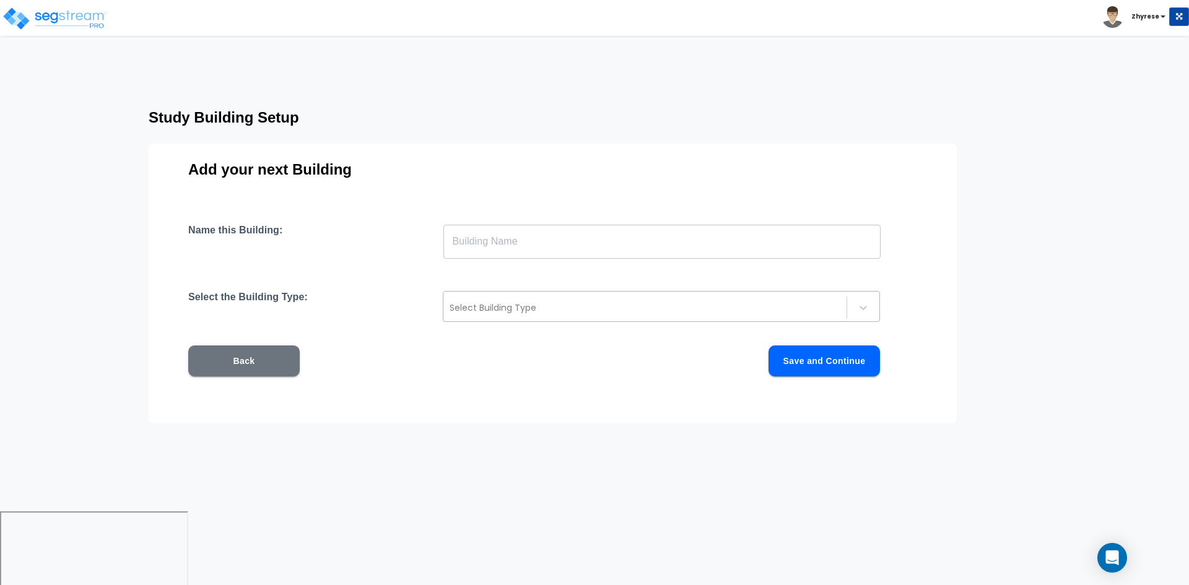
click at [521, 295] on div "Select Building Type" at bounding box center [661, 306] width 437 height 31
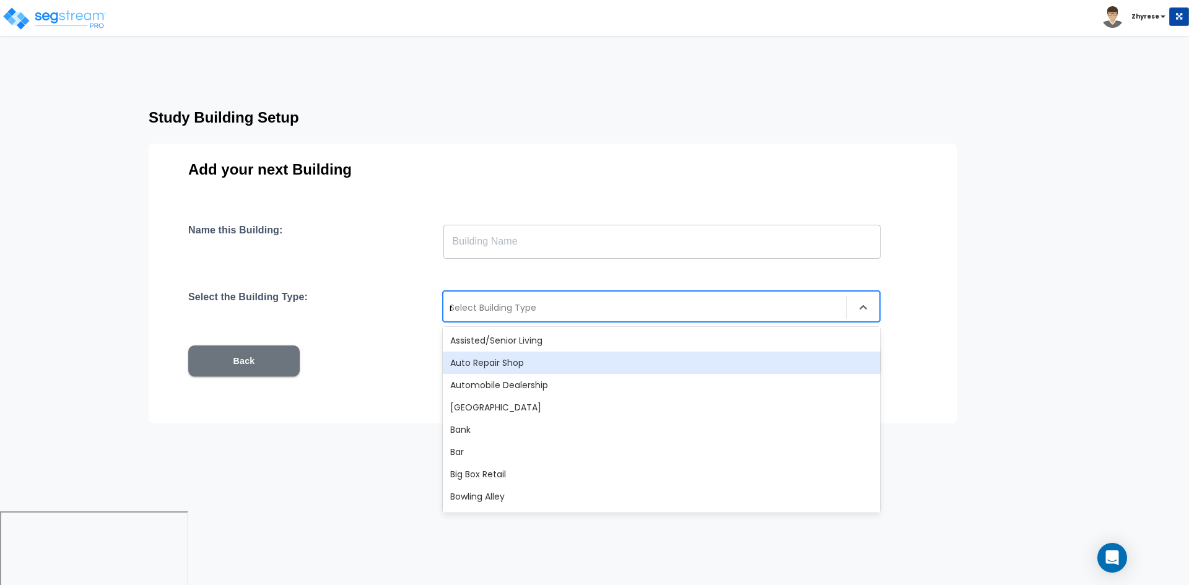
type input "mo"
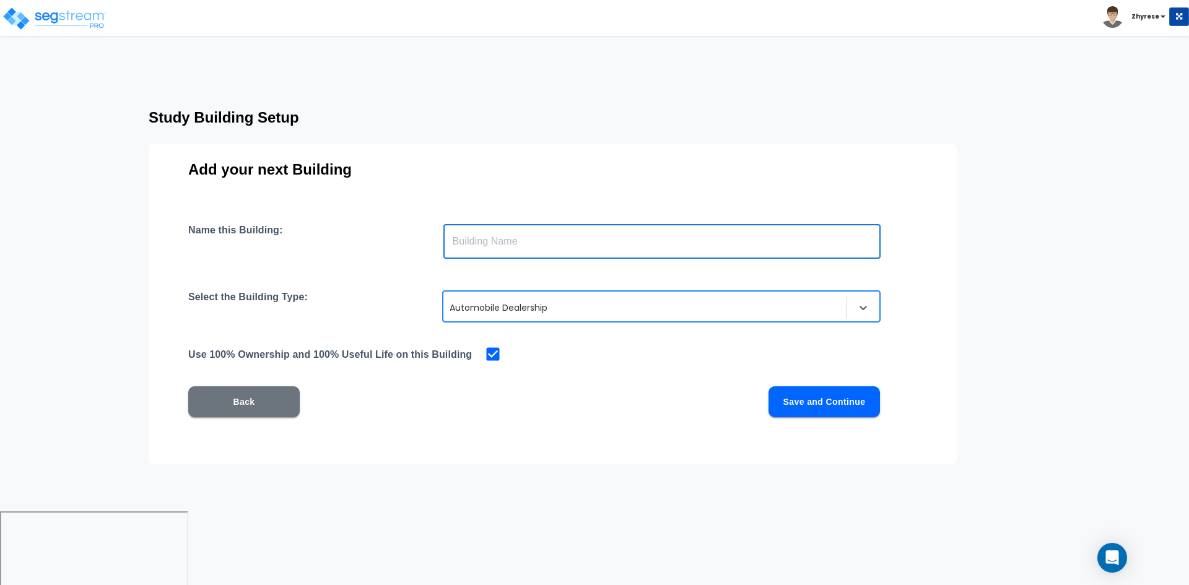
click at [539, 241] on input "text" at bounding box center [661, 241] width 437 height 35
type input "a"
type input "AutoMobile"
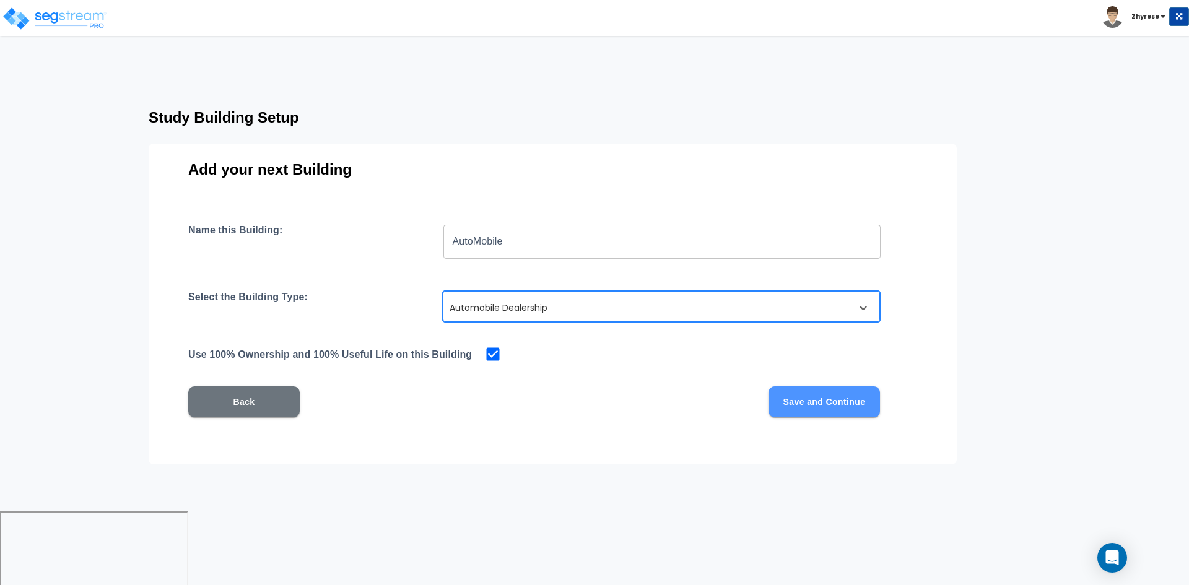
click at [806, 398] on button "Save and Continue" at bounding box center [824, 402] width 111 height 31
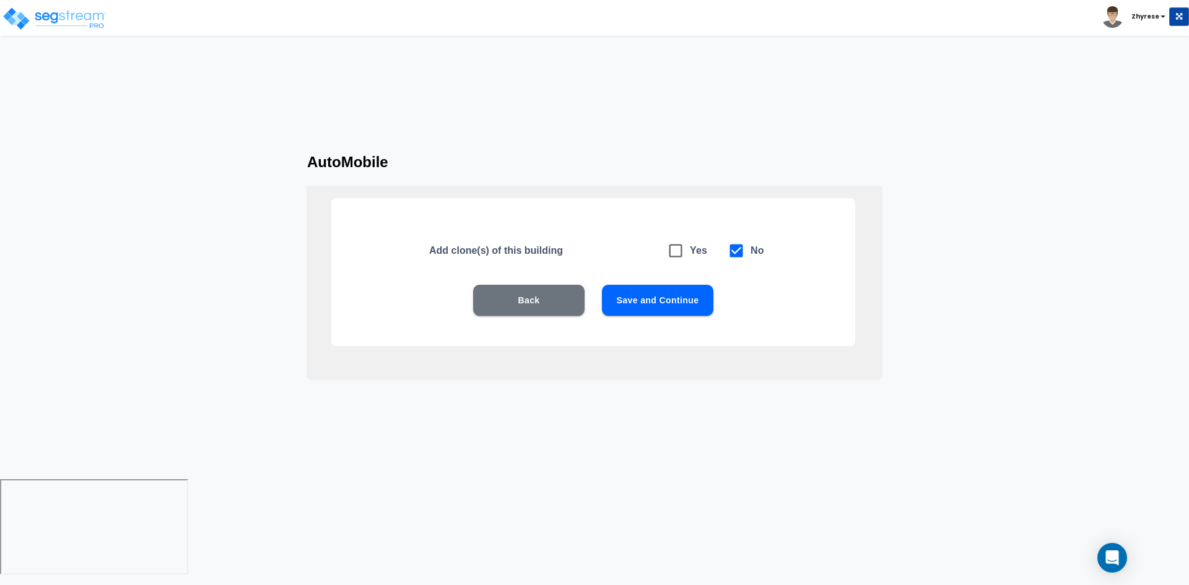
click at [648, 304] on button "Save and Continue" at bounding box center [657, 300] width 111 height 31
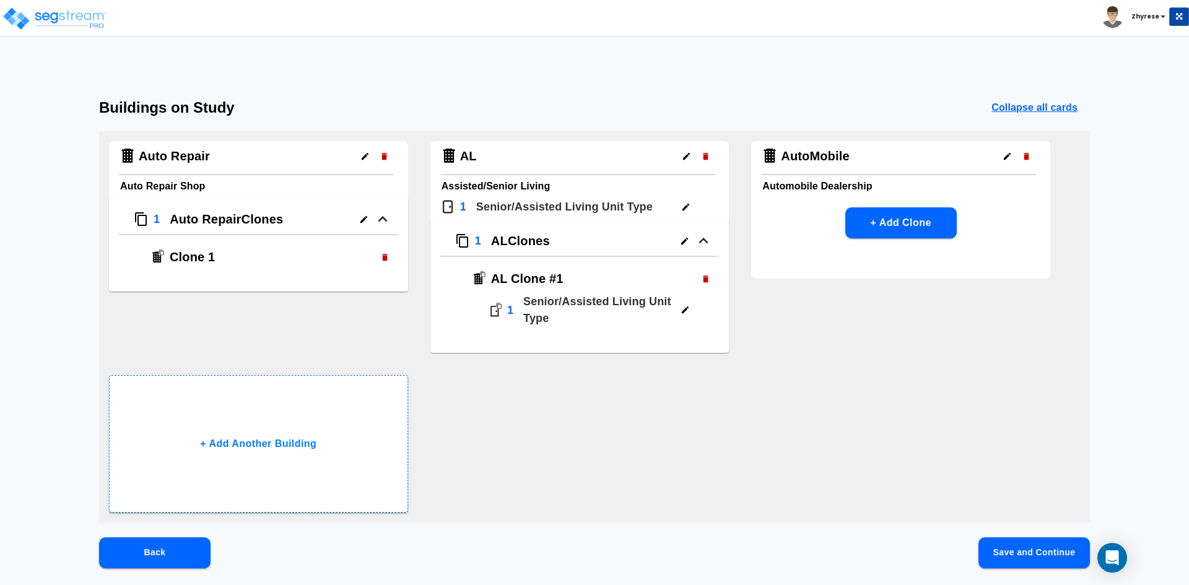
click at [1017, 543] on button "Save and Continue" at bounding box center [1034, 553] width 111 height 31
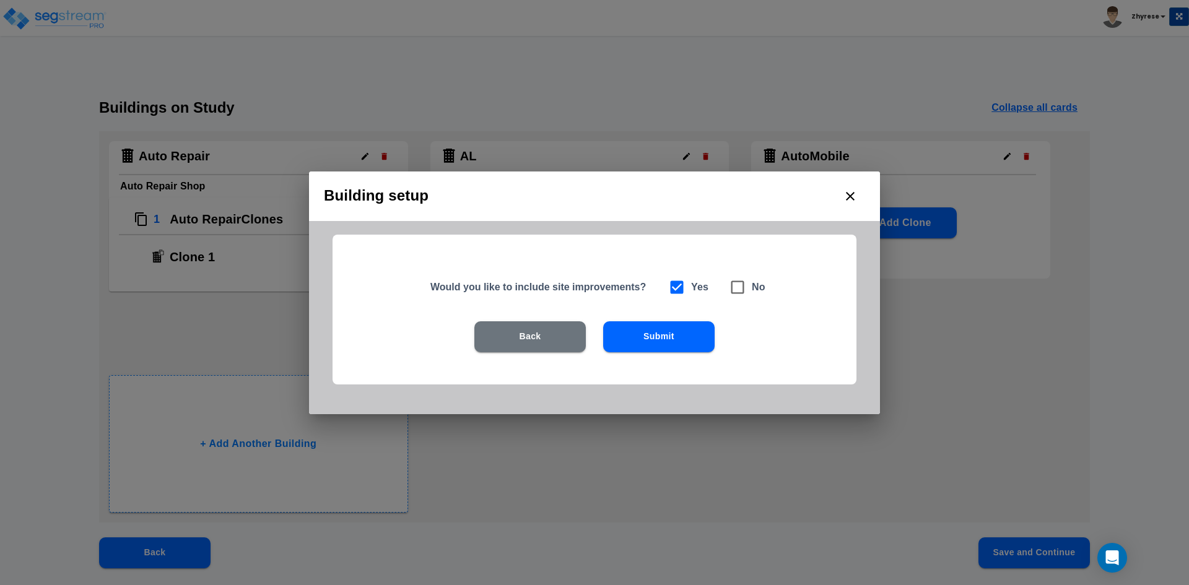
click at [569, 340] on button "Back" at bounding box center [529, 336] width 111 height 31
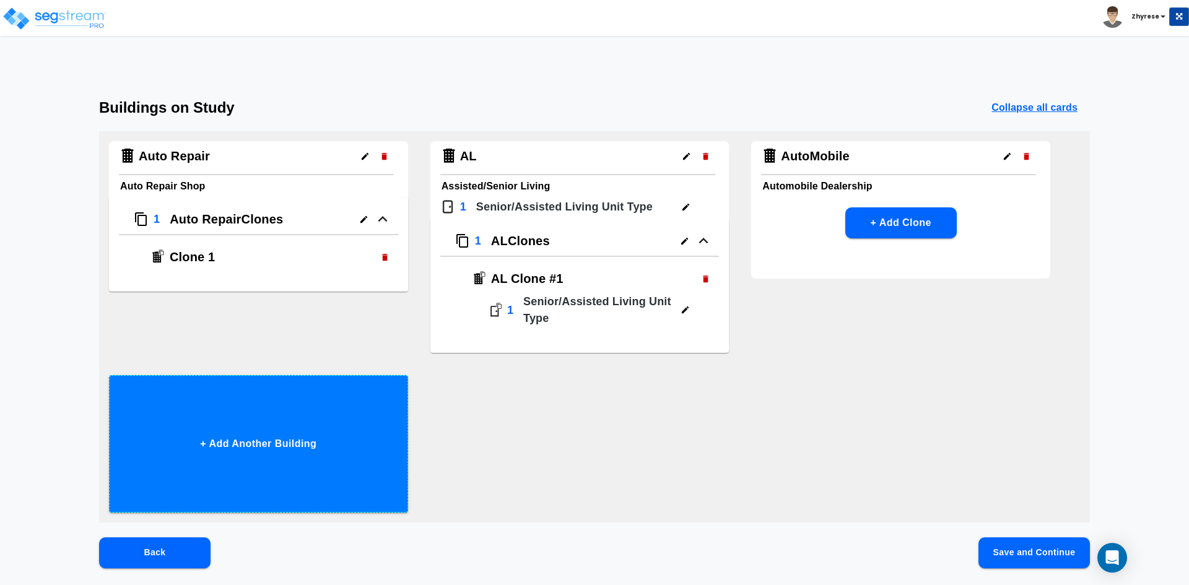
click at [347, 416] on button "+ Add Another Building" at bounding box center [258, 444] width 299 height 138
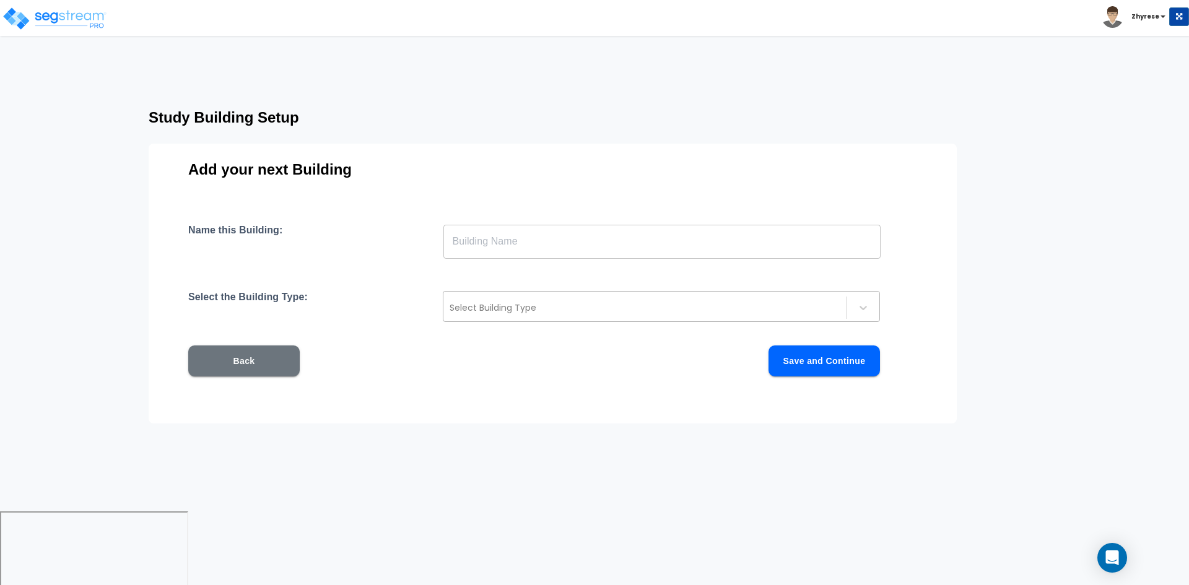
click at [660, 315] on div "Select Building Type" at bounding box center [644, 308] width 403 height 20
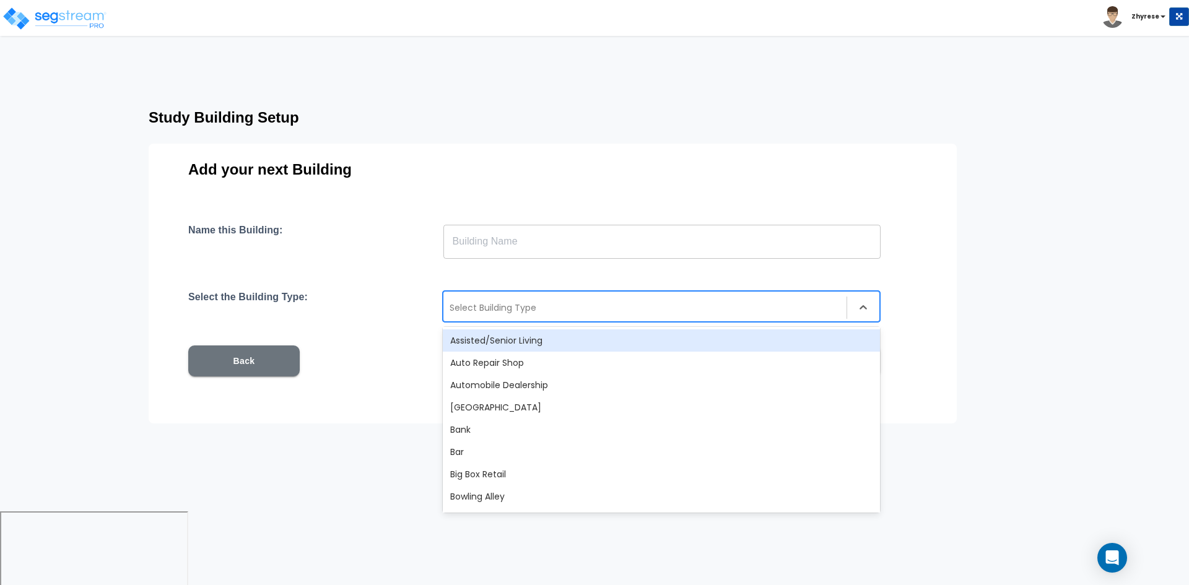
drag, startPoint x: 652, startPoint y: 335, endPoint x: 662, endPoint y: 274, distance: 62.1
click at [652, 334] on div "Assisted/Senior Living" at bounding box center [661, 341] width 437 height 22
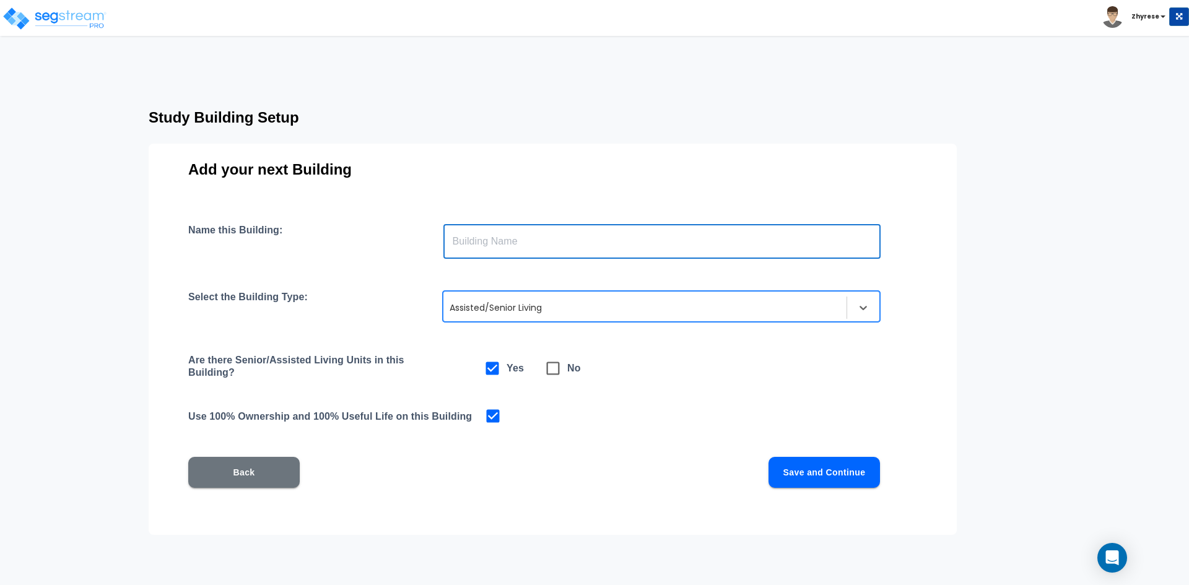
click at [672, 238] on input "text" at bounding box center [661, 241] width 437 height 35
type input "AL"
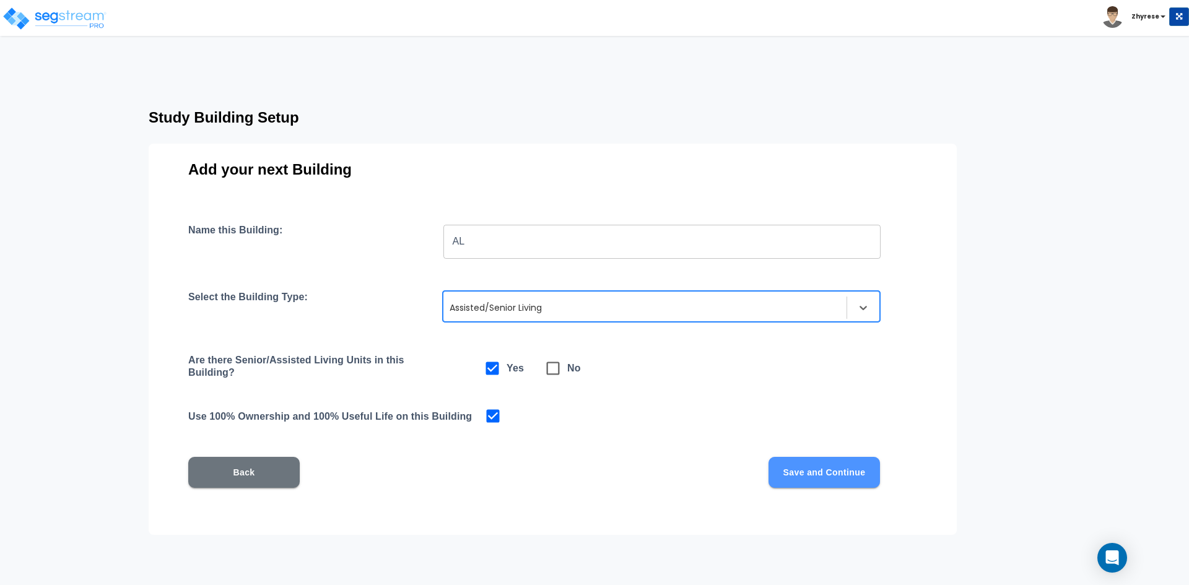
click at [831, 466] on button "Save and Continue" at bounding box center [824, 472] width 111 height 31
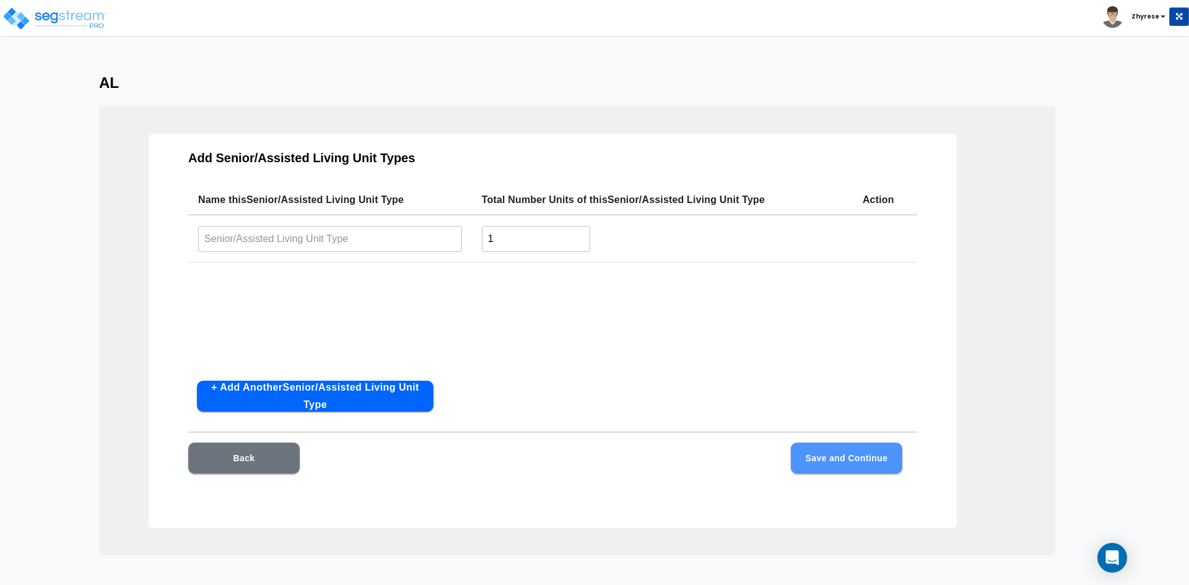
click at [831, 466] on button "Save and Continue" at bounding box center [846, 458] width 111 height 31
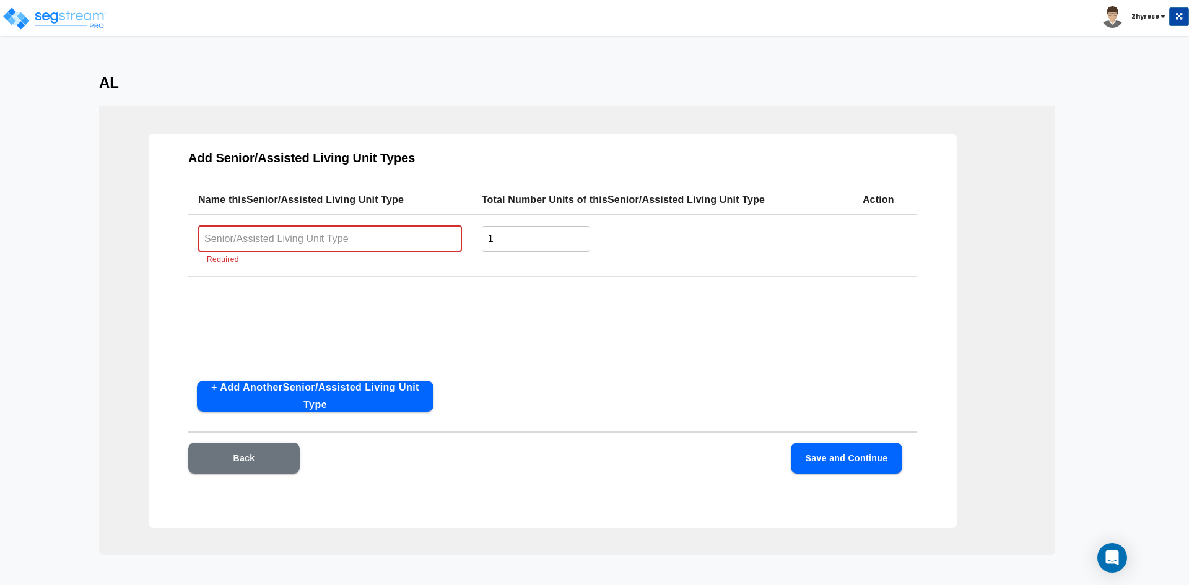
click at [350, 245] on input "text" at bounding box center [330, 238] width 264 height 27
type input "A"
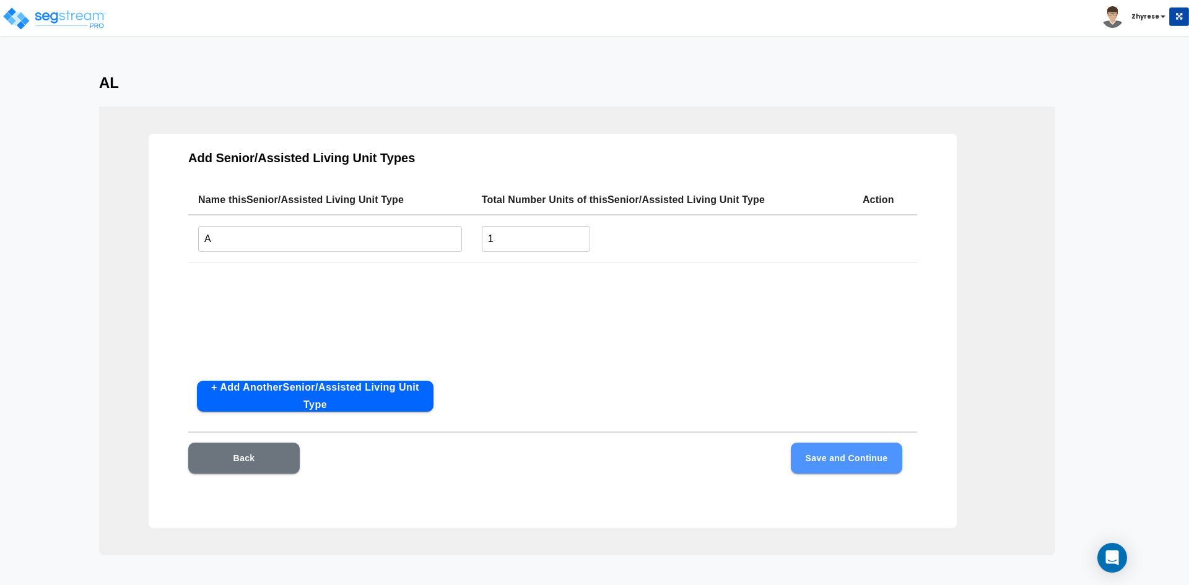
click at [893, 467] on button "Save and Continue" at bounding box center [846, 458] width 111 height 31
